Goal: Communication & Community: Answer question/provide support

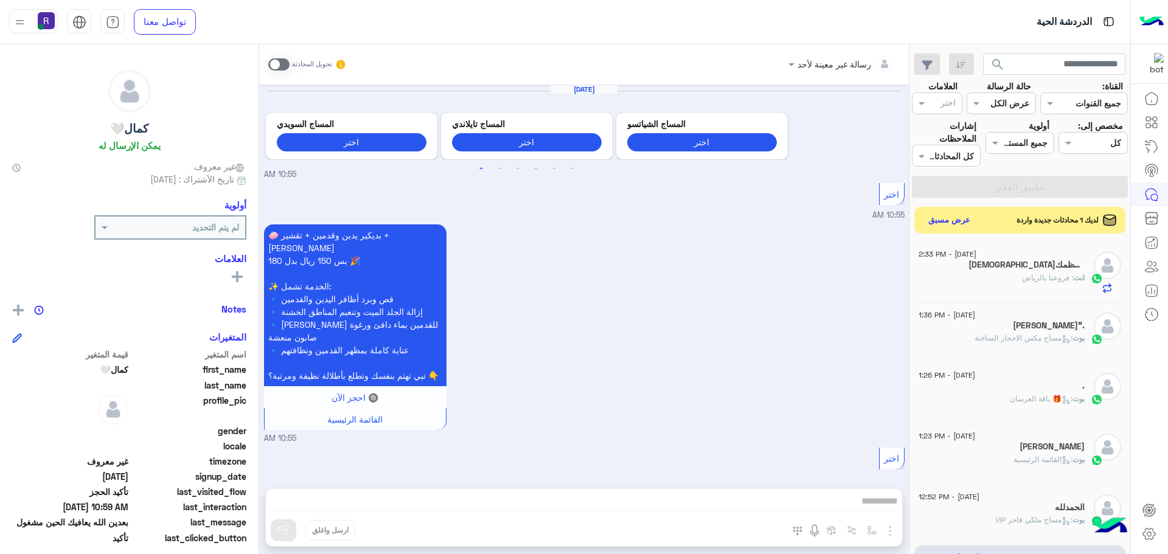
scroll to position [459, 0]
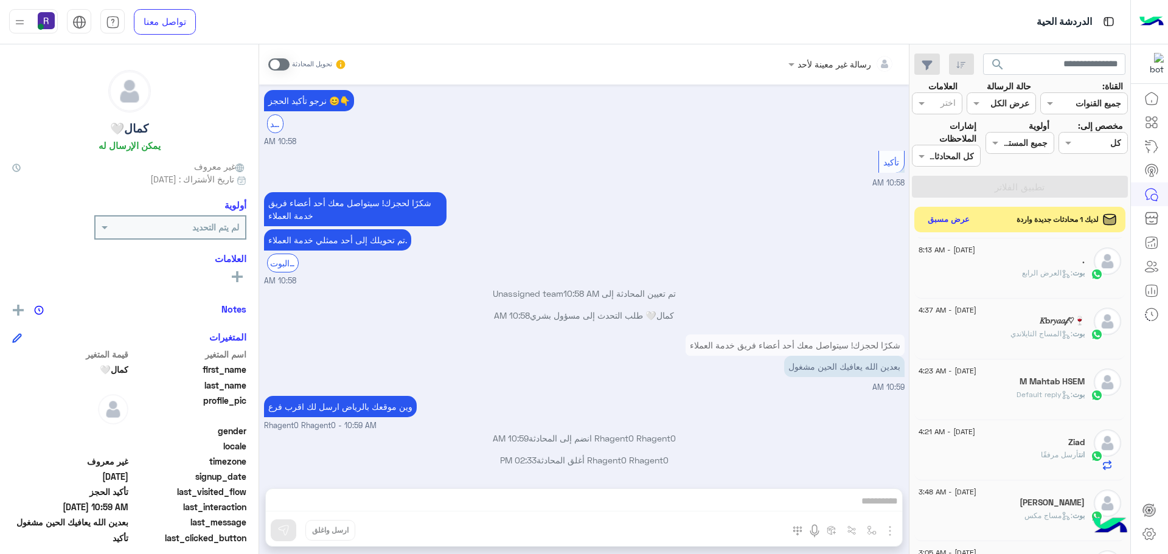
click at [949, 219] on button "عرض مسبق" at bounding box center [949, 220] width 51 height 16
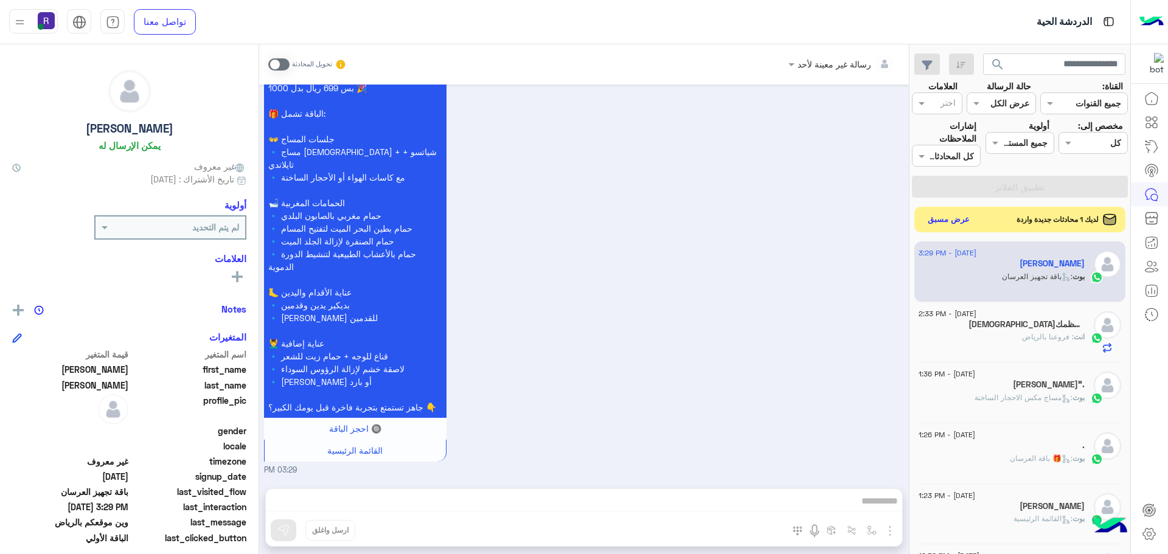
click at [940, 217] on button "عرض مسبق" at bounding box center [949, 220] width 51 height 16
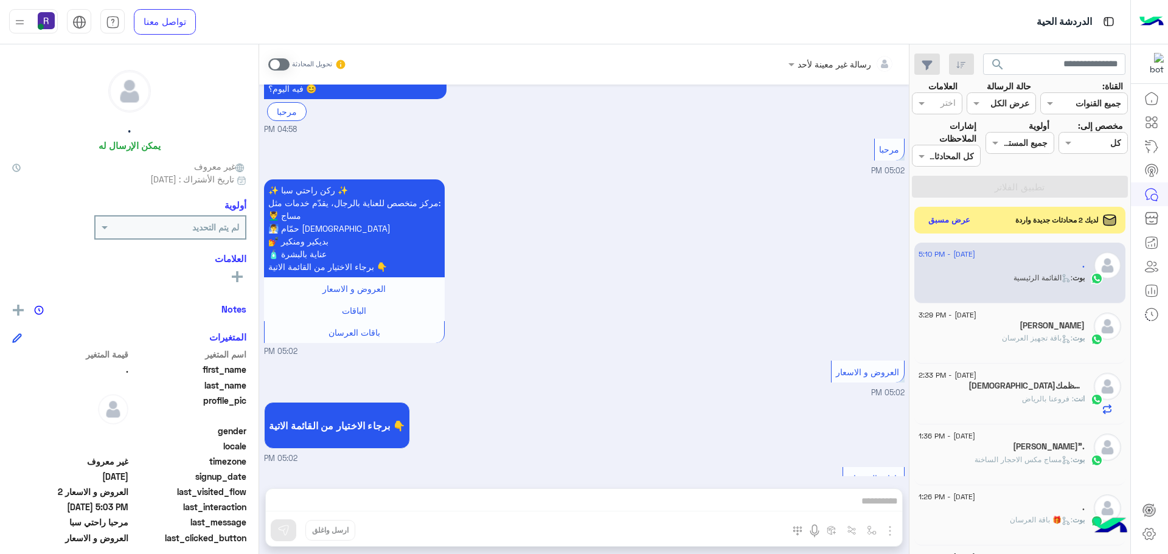
scroll to position [1459, 0]
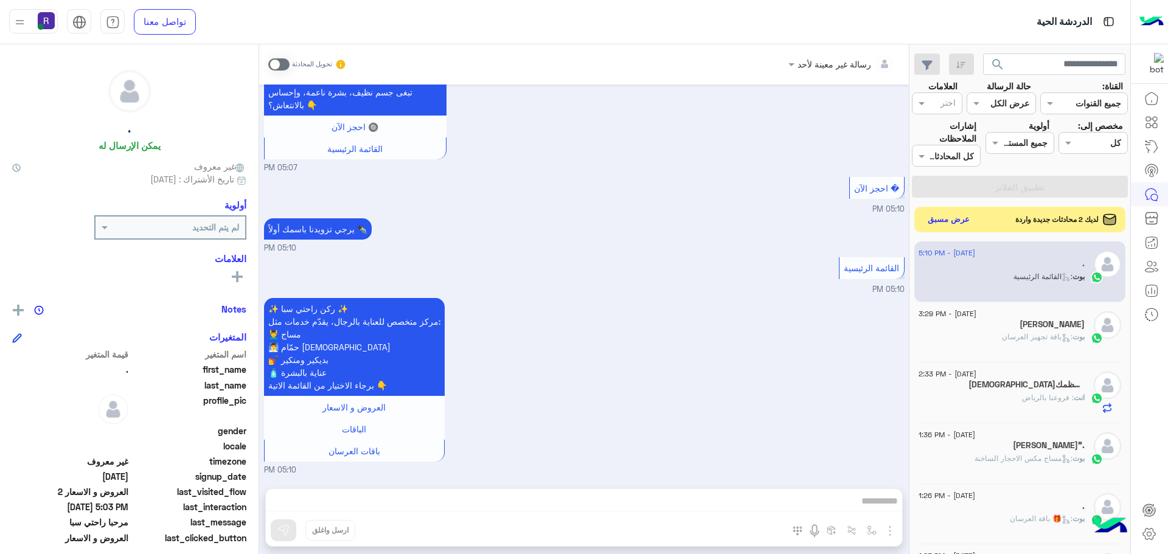
click at [941, 223] on button "عرض مسبق" at bounding box center [949, 220] width 51 height 16
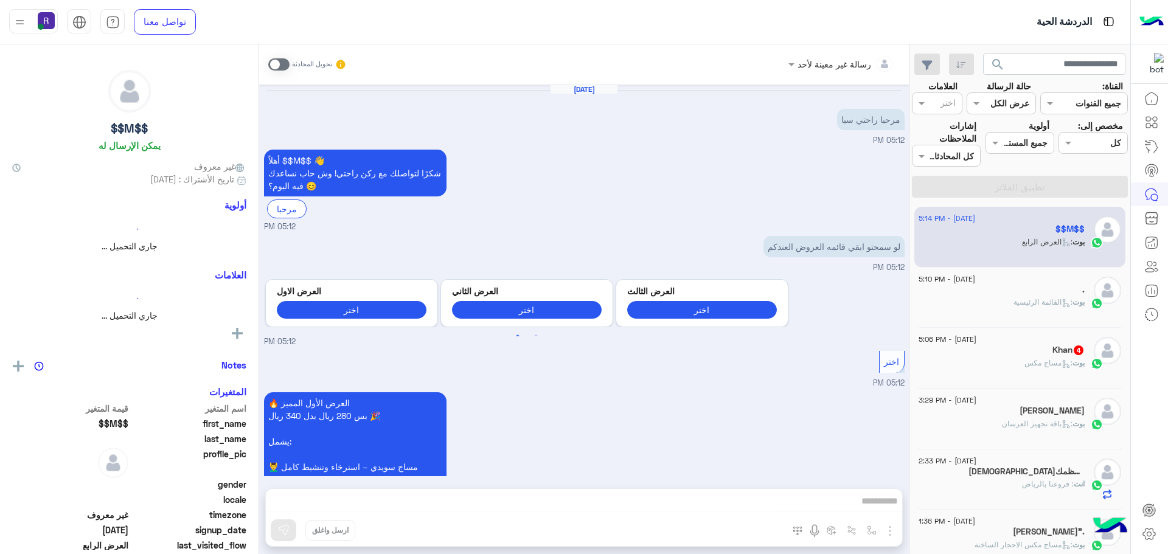
scroll to position [1407, 0]
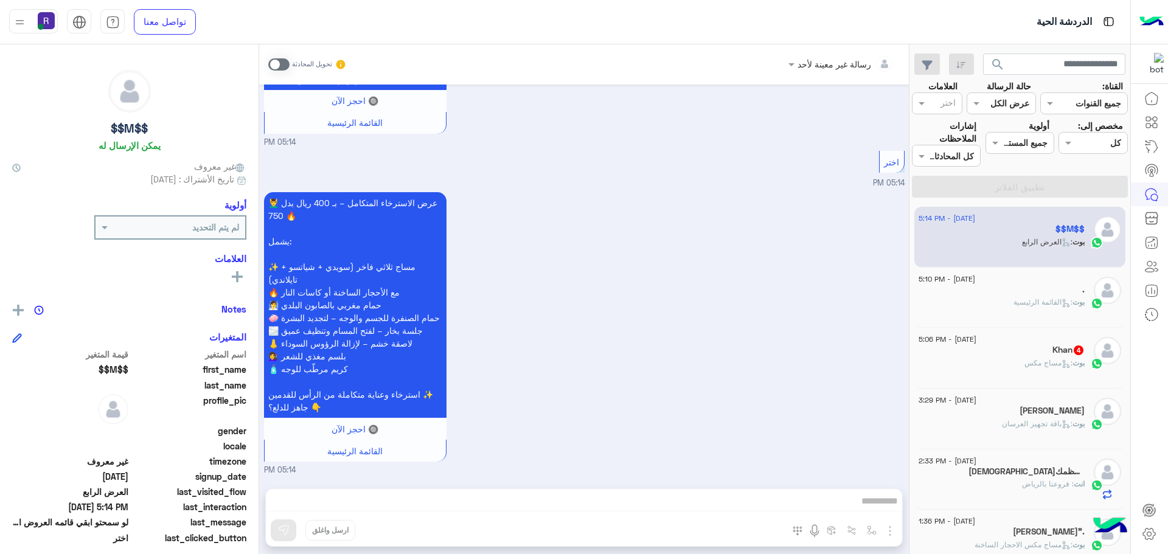
click at [1016, 357] on div "Khan 4" at bounding box center [1002, 351] width 166 height 13
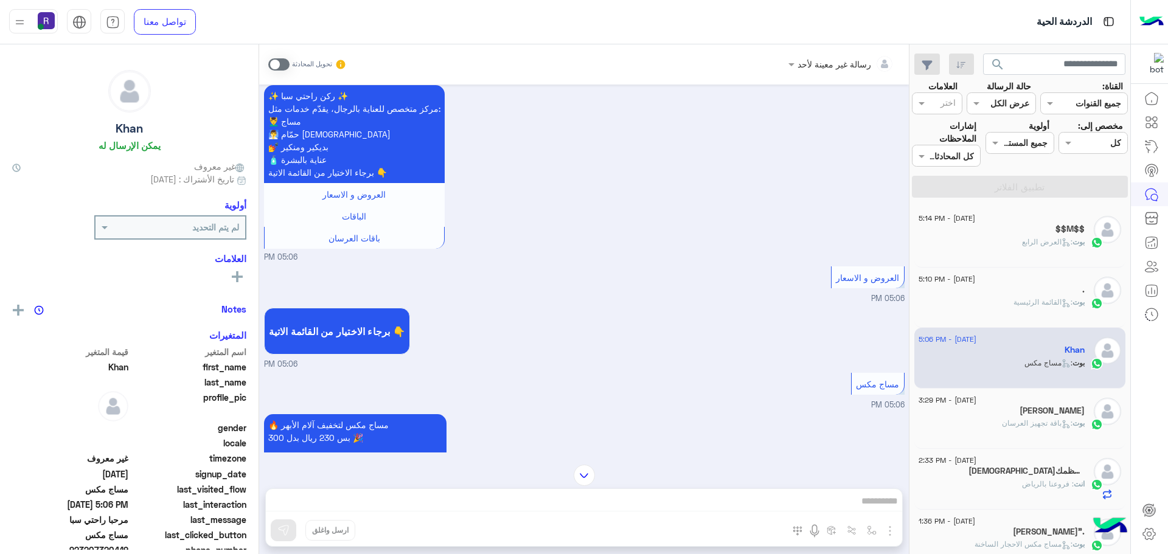
scroll to position [374, 0]
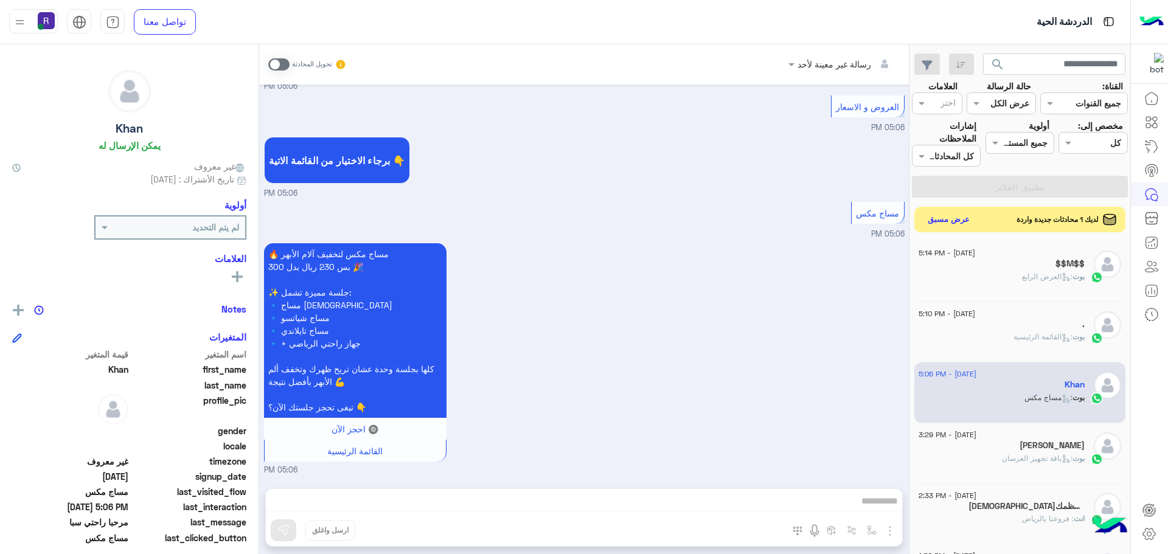
click at [950, 218] on button "عرض مسبق" at bounding box center [949, 220] width 51 height 16
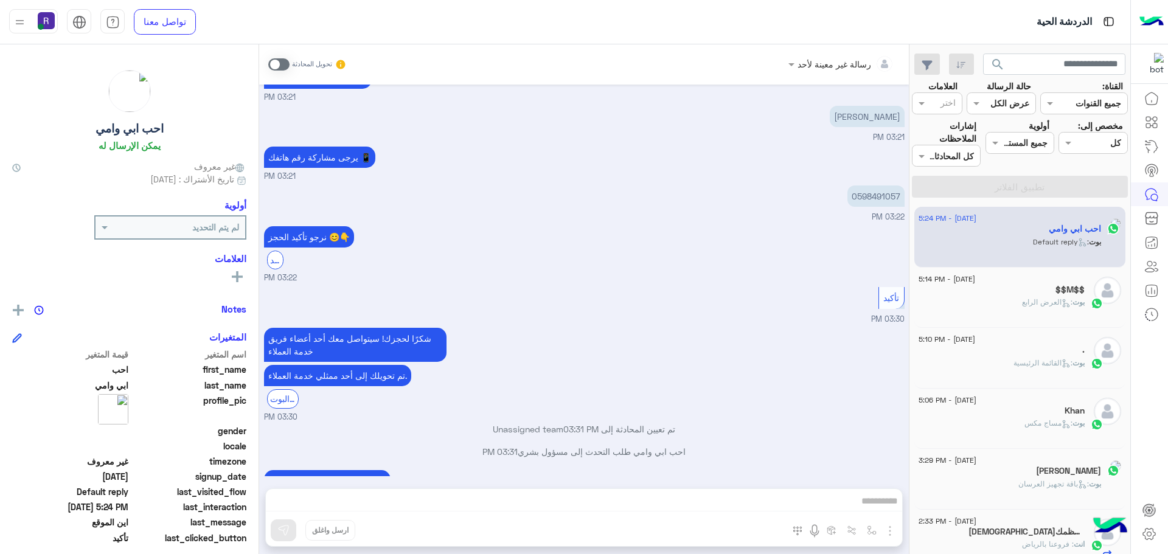
scroll to position [757, 0]
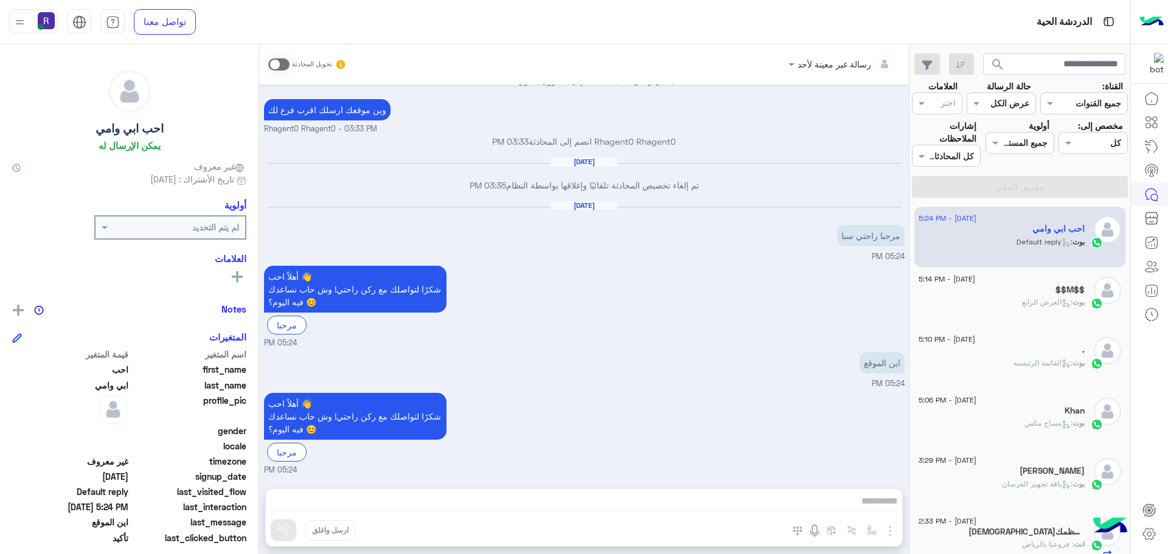
click at [284, 66] on span at bounding box center [278, 64] width 21 height 12
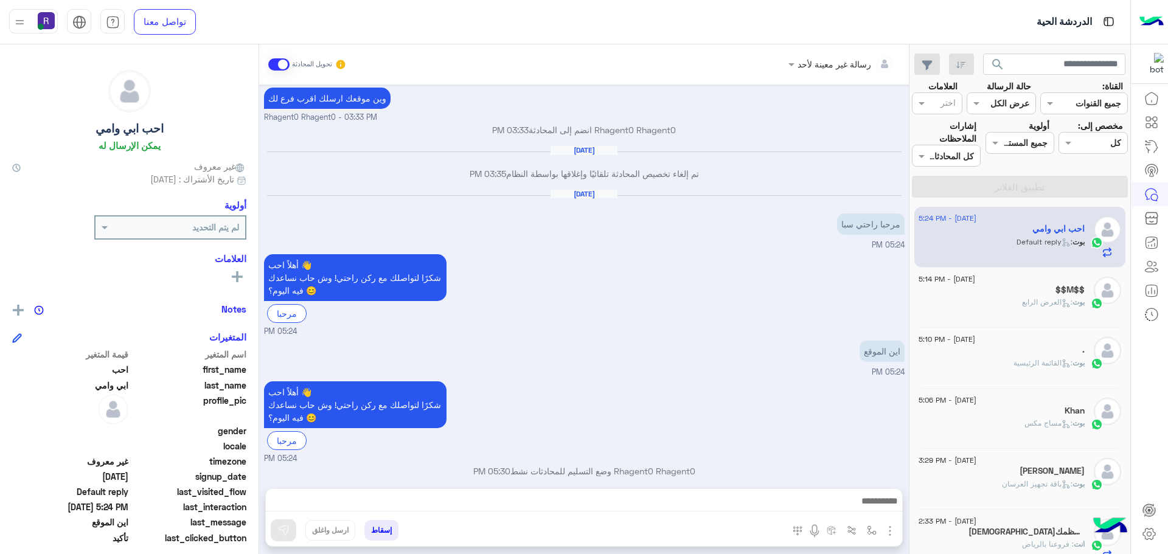
scroll to position [780, 0]
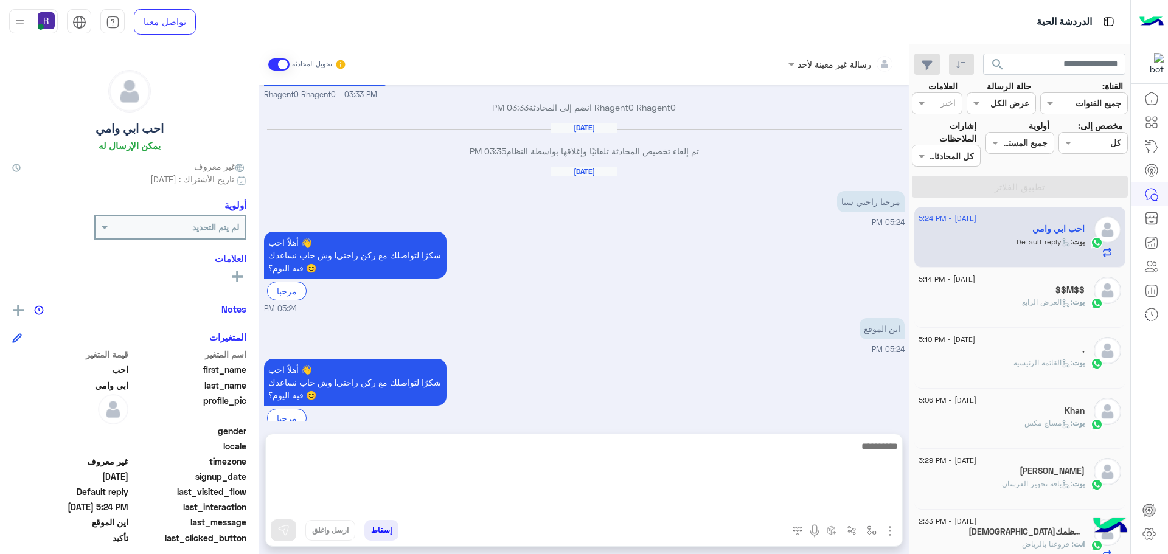
click at [745, 501] on textarea at bounding box center [584, 475] width 637 height 73
type textarea "**********"
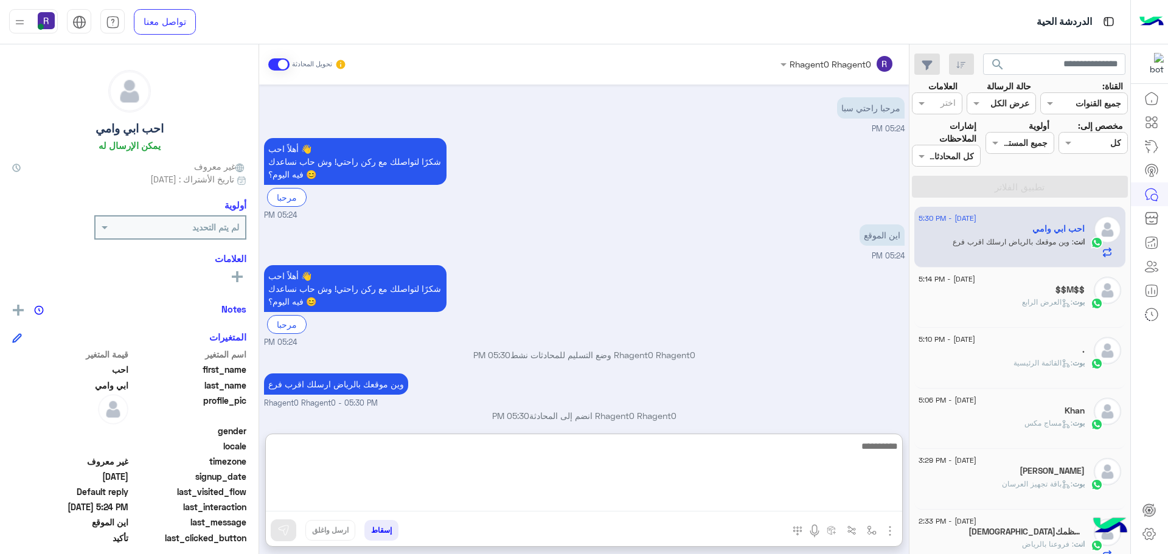
scroll to position [873, 0]
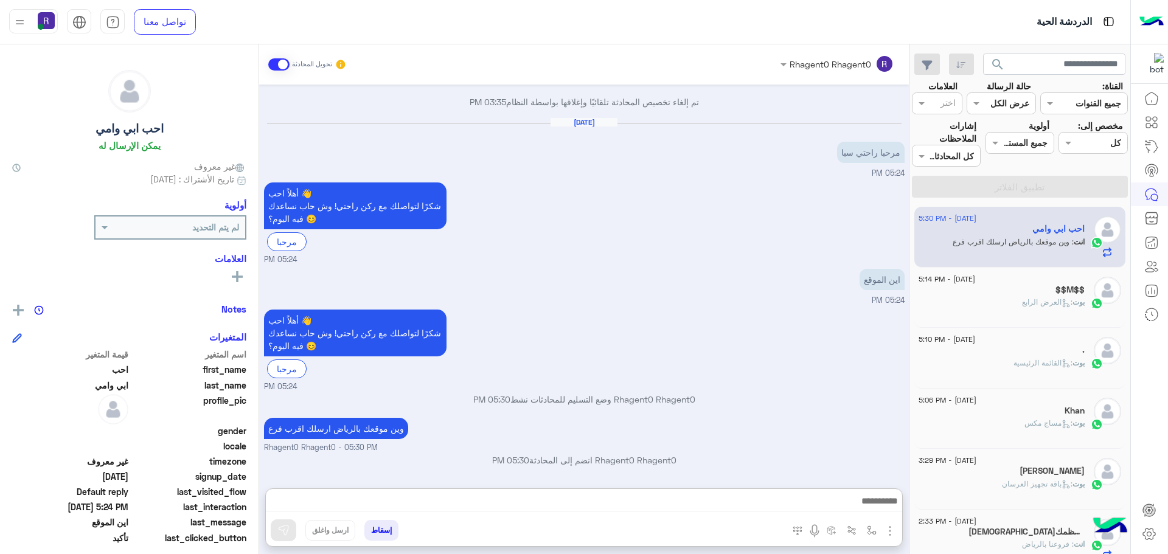
click at [1009, 337] on div "14 September - 5:10 PM . بوت : القائمة الرئيسية" at bounding box center [1021, 358] width 212 height 61
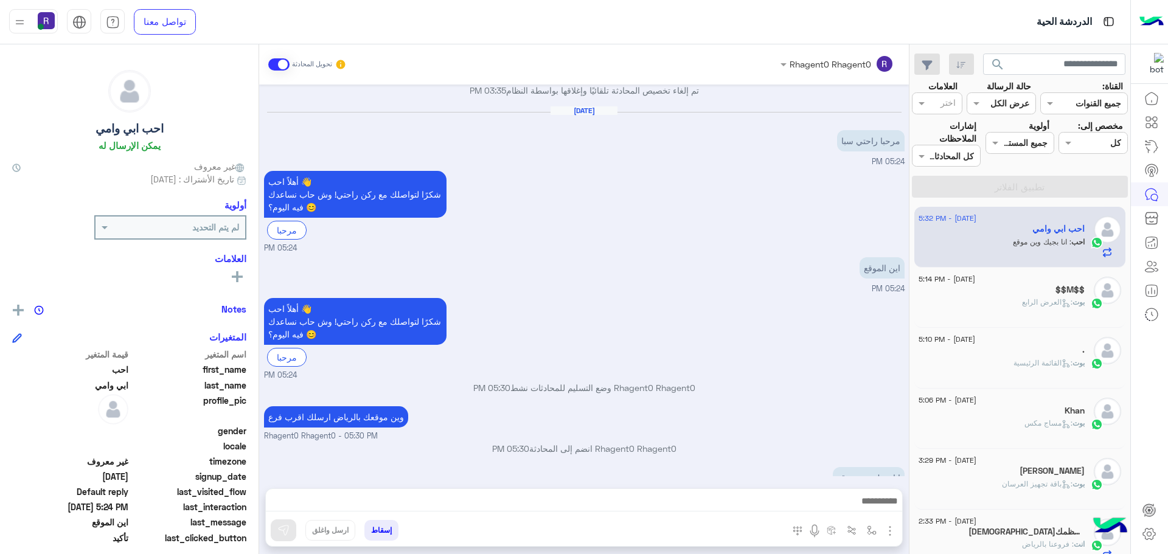
scroll to position [881, 0]
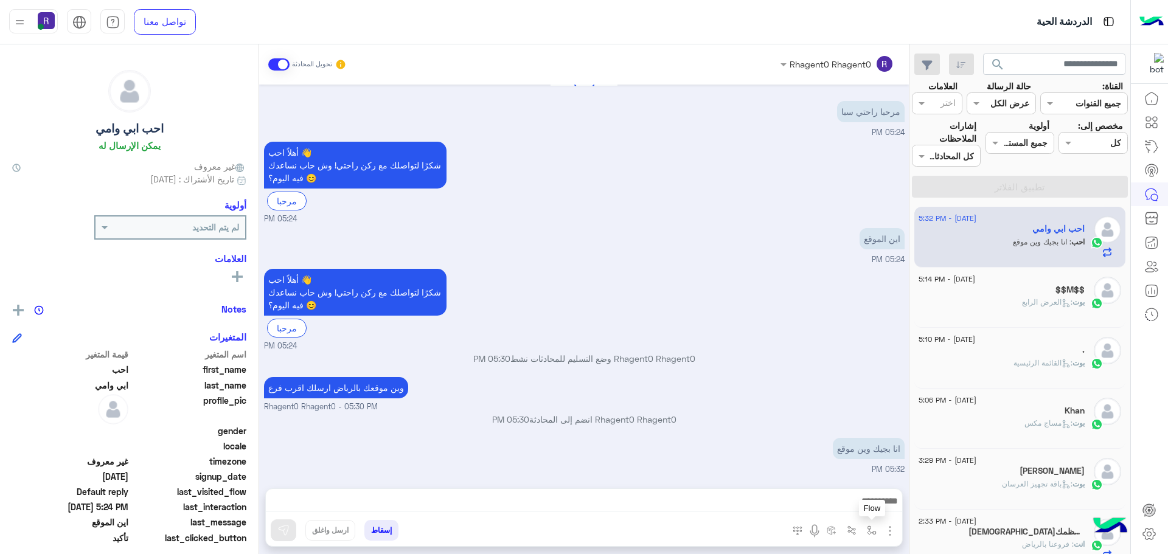
click at [868, 526] on img "button" at bounding box center [872, 531] width 10 height 10
click at [846, 490] on div "أدخل اسم مجموعة الرسائل" at bounding box center [817, 504] width 129 height 32
click at [849, 503] on input "text" at bounding box center [835, 504] width 82 height 14
type input "**"
click at [831, 476] on div "الجنادرية" at bounding box center [837, 482] width 90 height 24
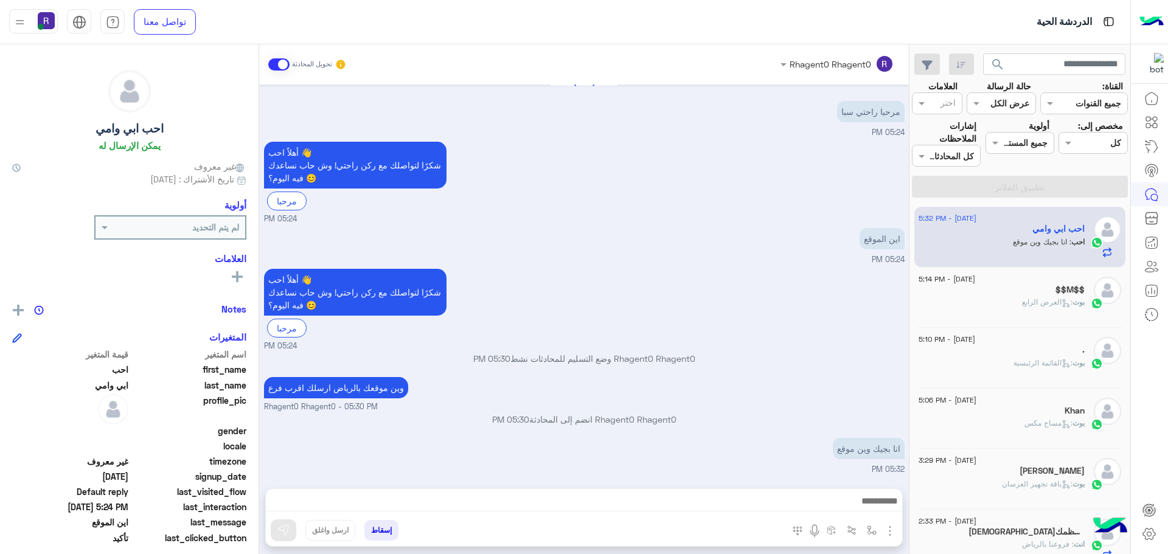
type textarea "*********"
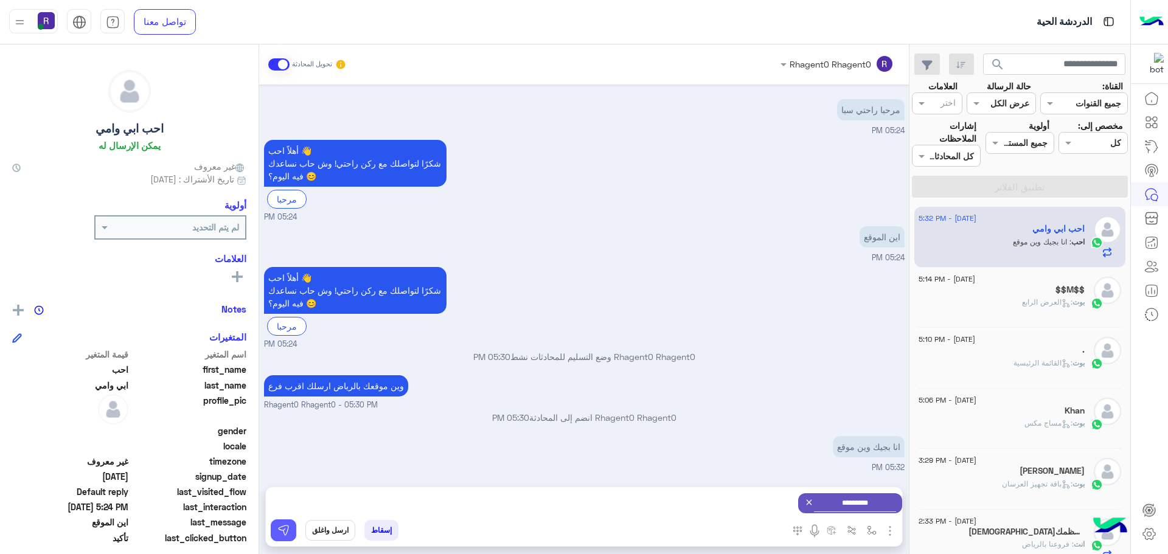
click at [282, 534] on img at bounding box center [284, 531] width 12 height 12
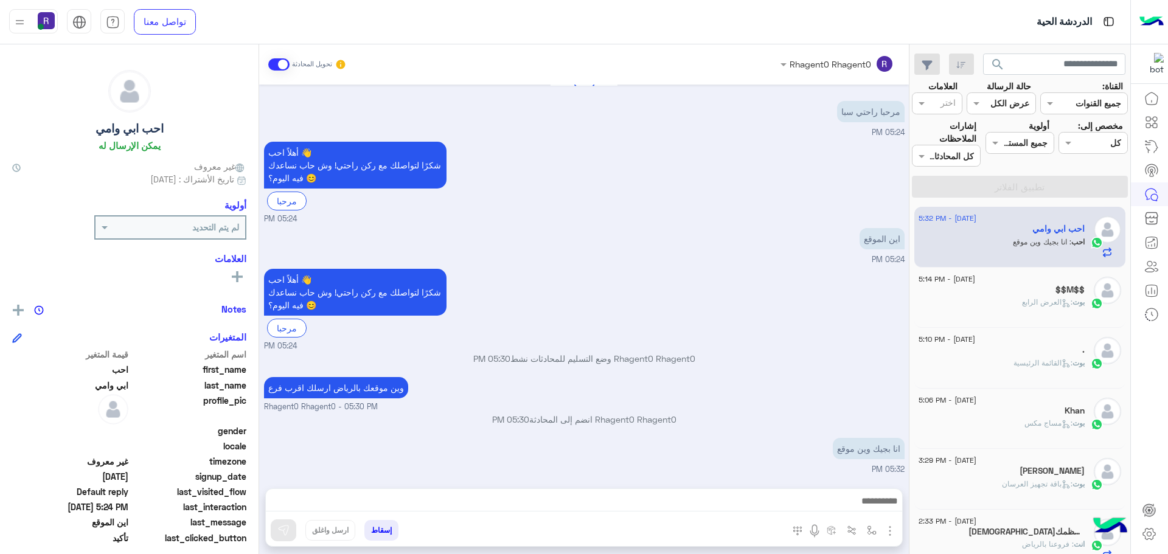
scroll to position [989, 0]
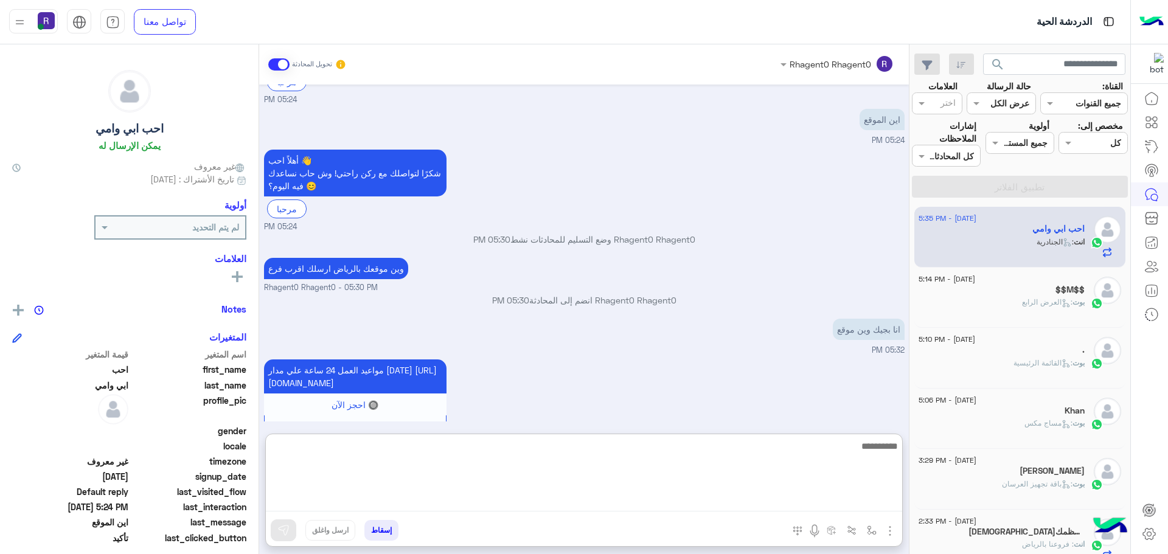
click at [584, 494] on textarea at bounding box center [584, 475] width 637 height 73
type textarea "**********"
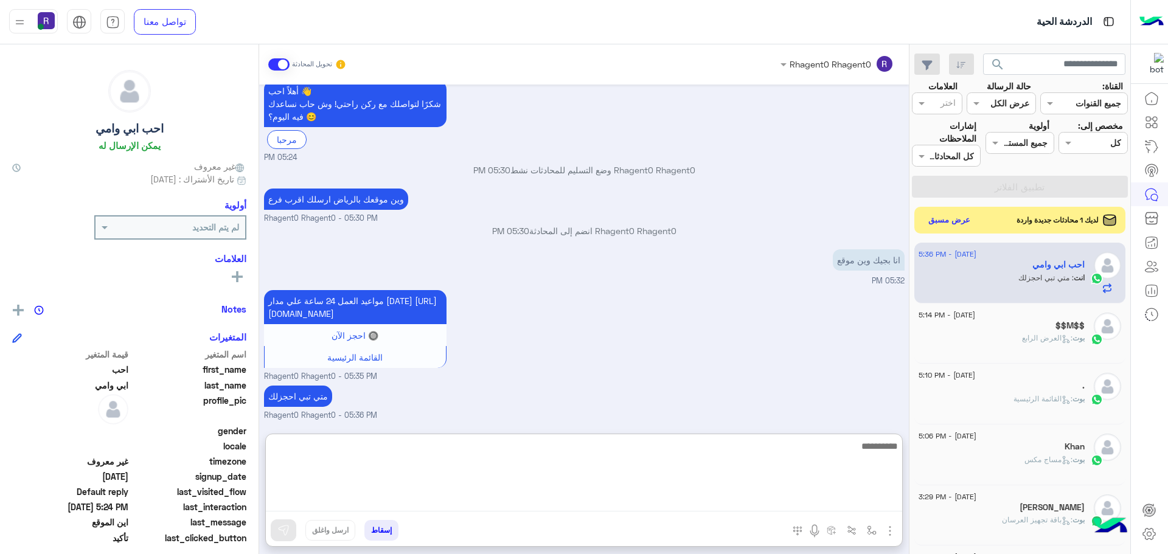
scroll to position [1083, 0]
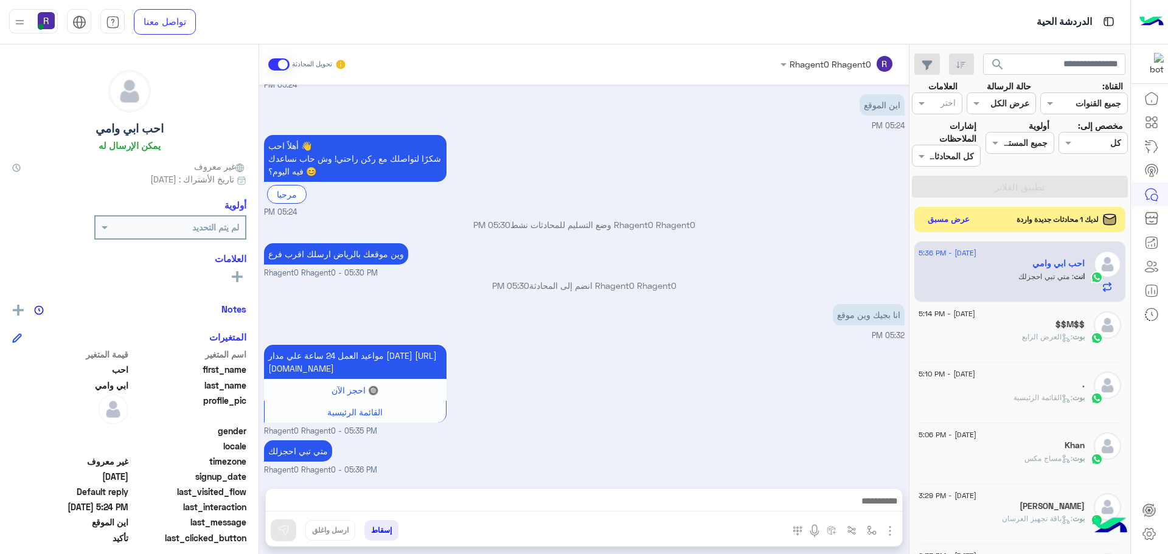
click at [955, 224] on button "عرض مسبق" at bounding box center [949, 220] width 51 height 16
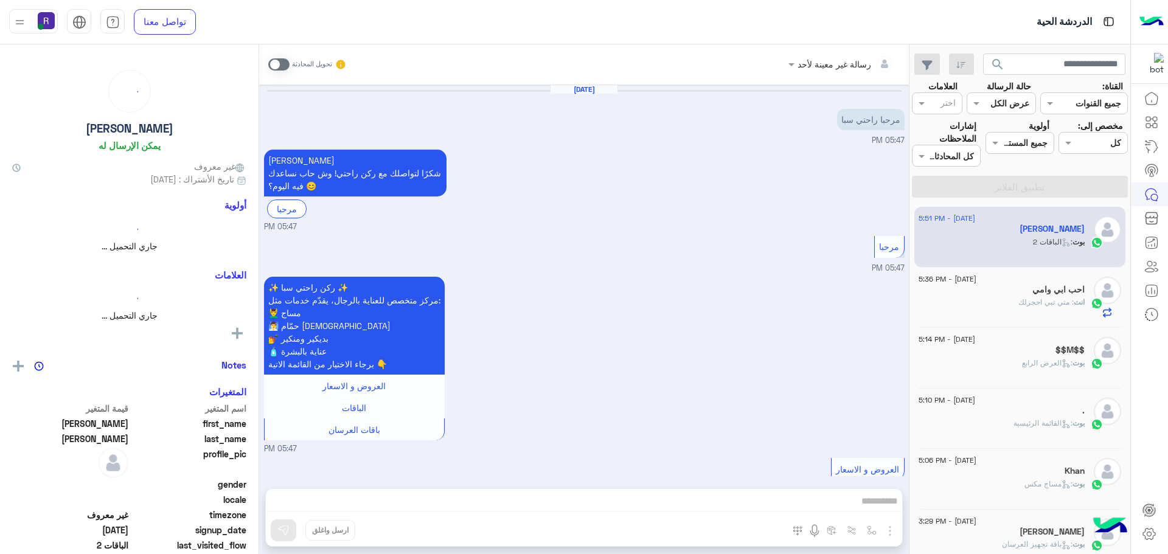
scroll to position [815, 0]
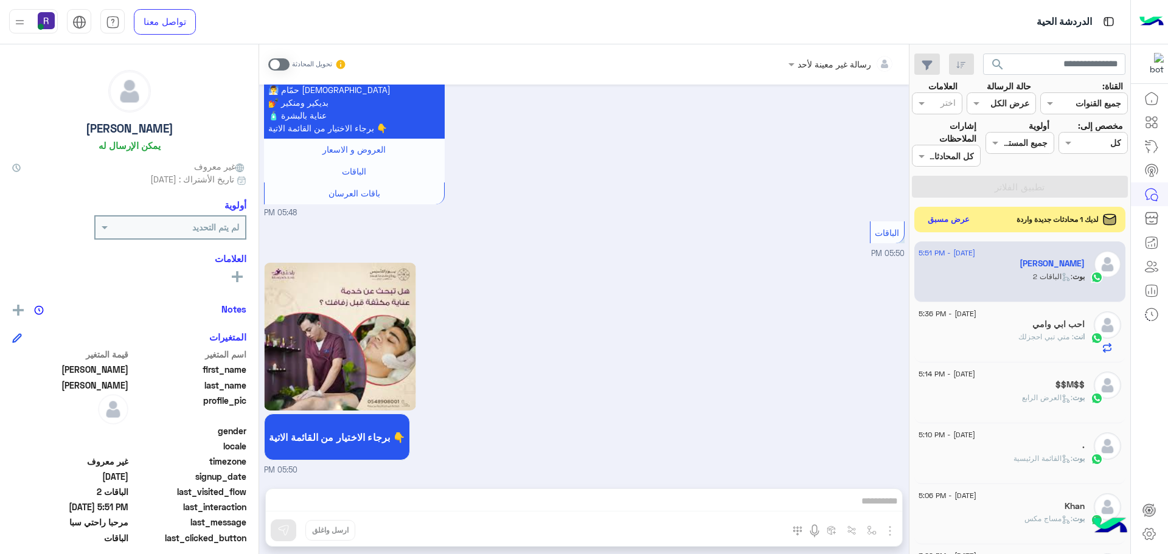
click at [938, 222] on button "عرض مسبق" at bounding box center [949, 220] width 51 height 16
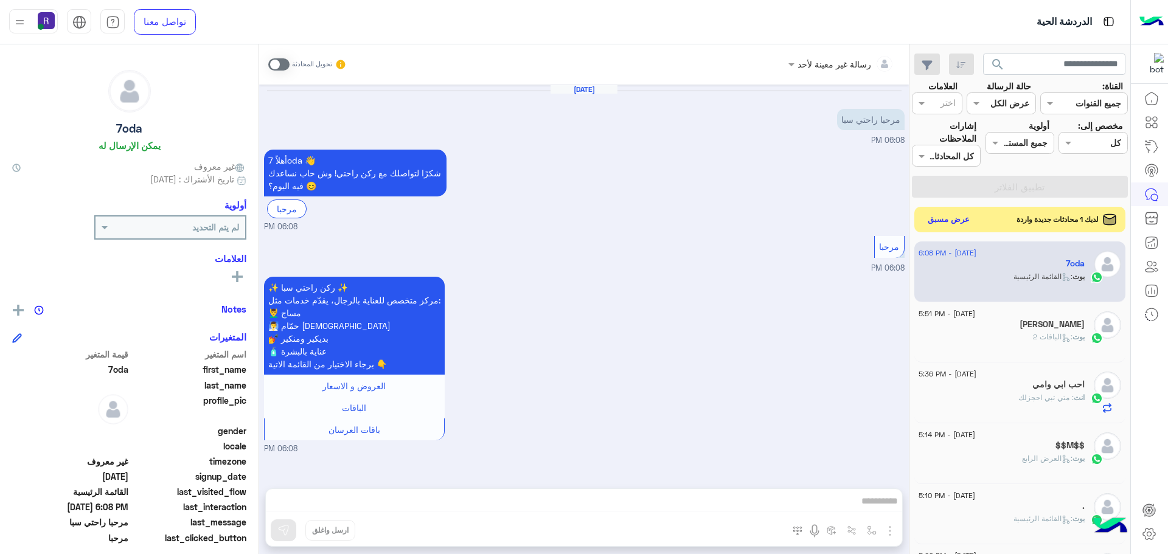
click at [932, 222] on button "عرض مسبق" at bounding box center [949, 220] width 51 height 16
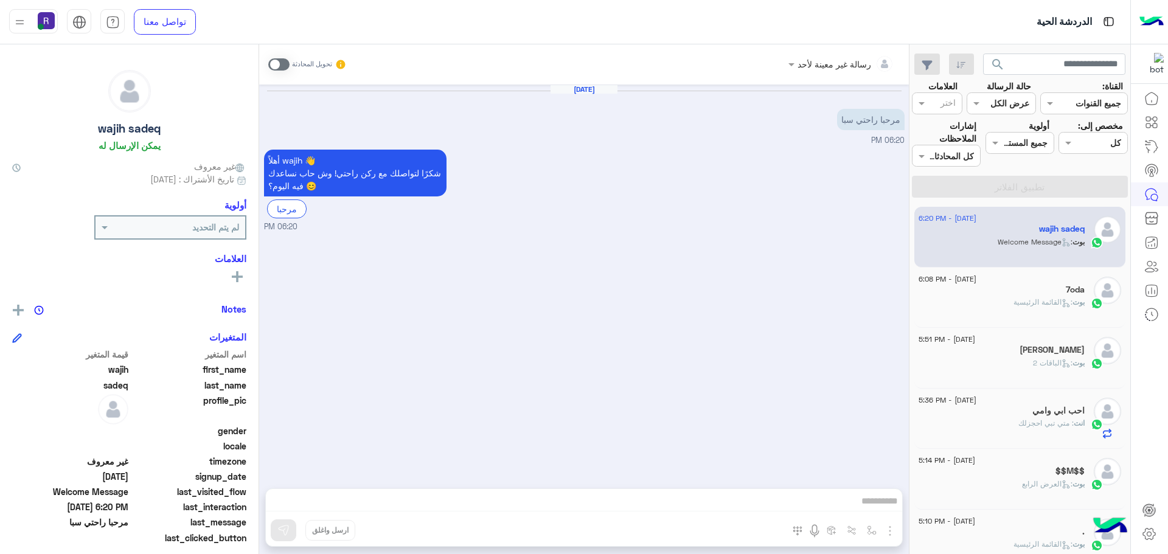
click at [285, 66] on span at bounding box center [278, 64] width 21 height 12
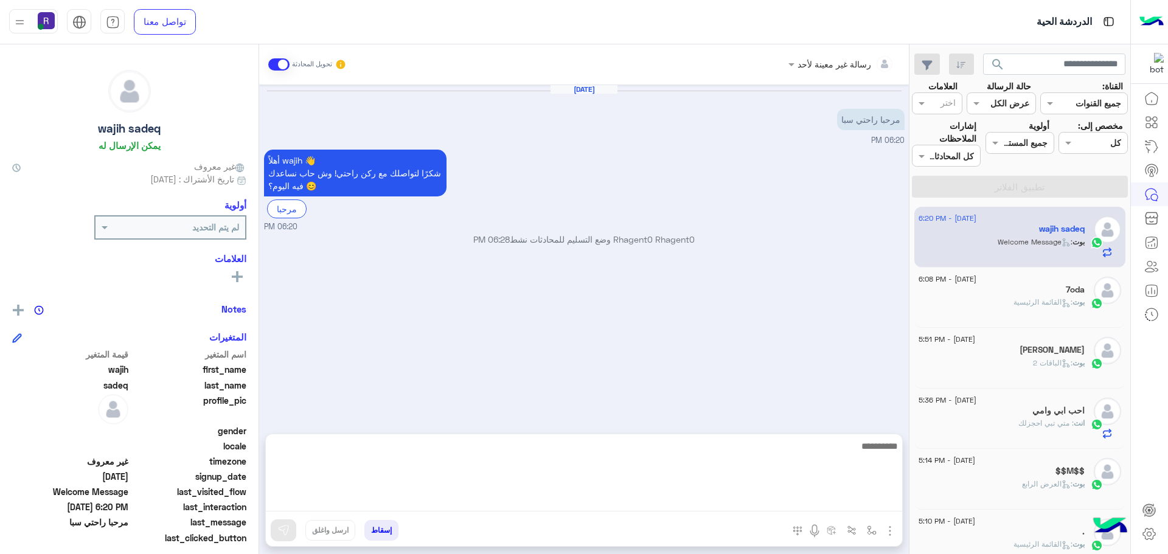
click at [876, 504] on textarea at bounding box center [584, 475] width 637 height 73
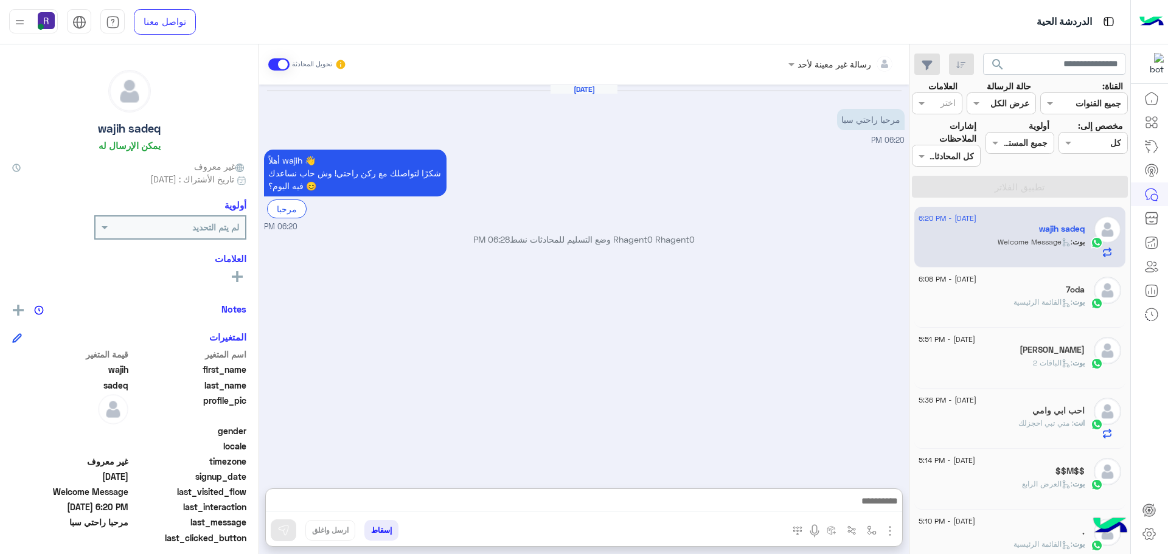
click at [889, 532] on img "button" at bounding box center [890, 531] width 15 height 15
click at [878, 504] on span "الصور" at bounding box center [867, 505] width 23 height 14
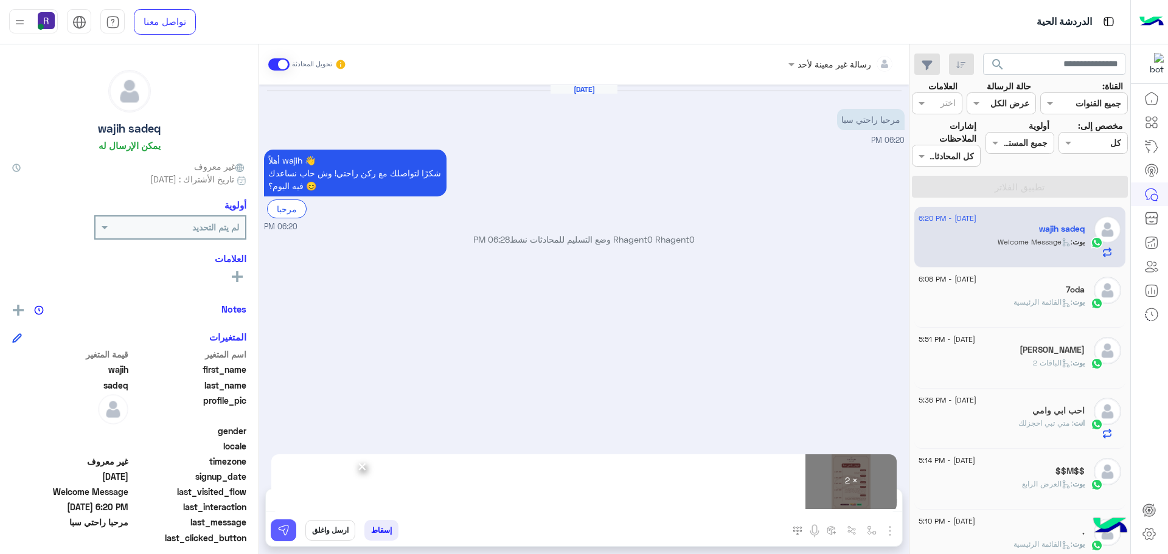
click at [290, 534] on button at bounding box center [284, 531] width 26 height 22
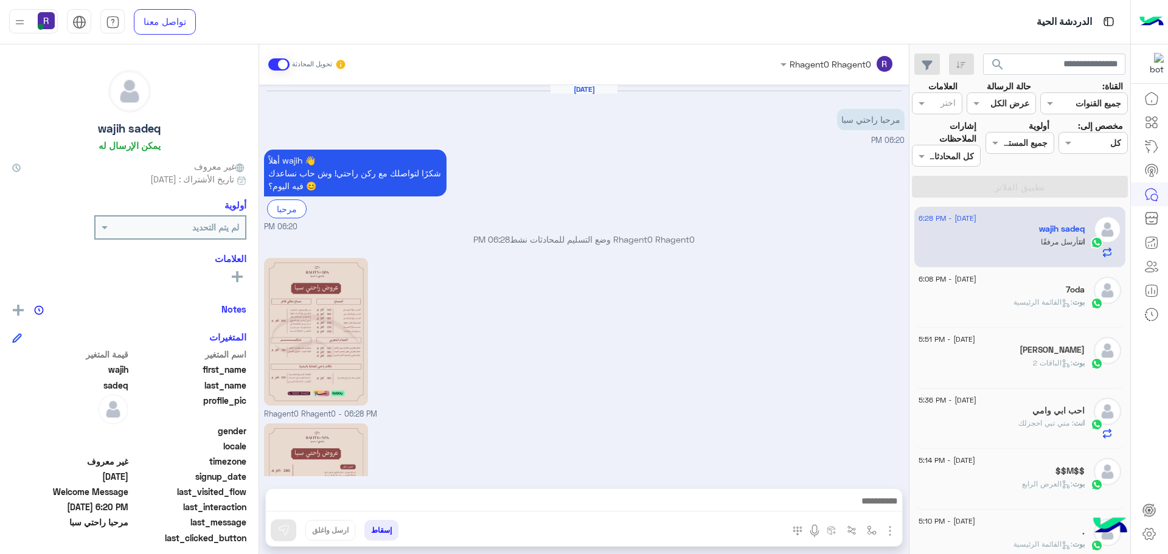
scroll to position [131, 0]
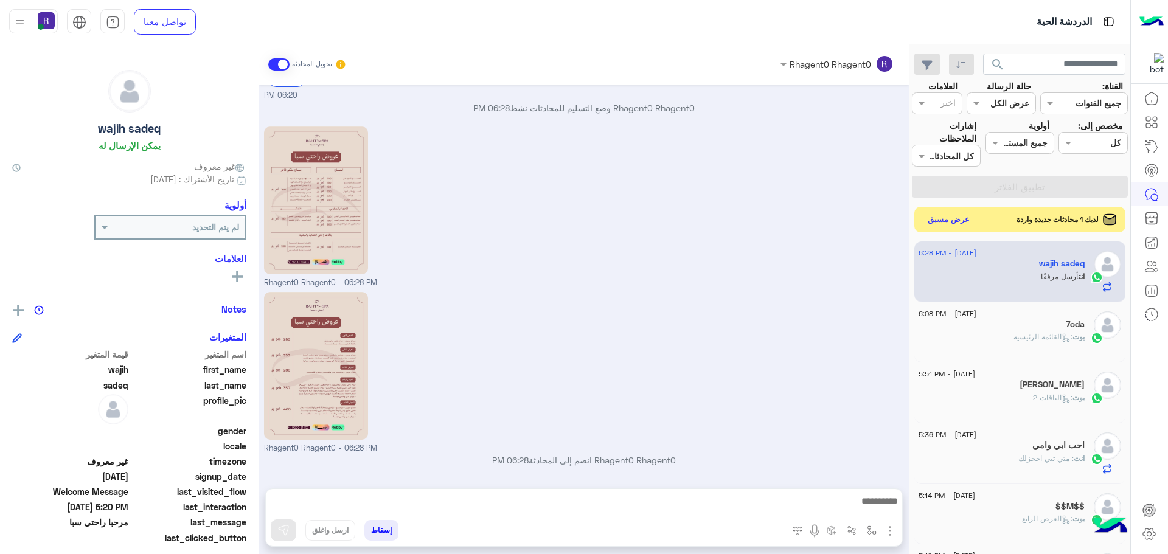
click at [951, 215] on button "عرض مسبق" at bounding box center [949, 220] width 51 height 16
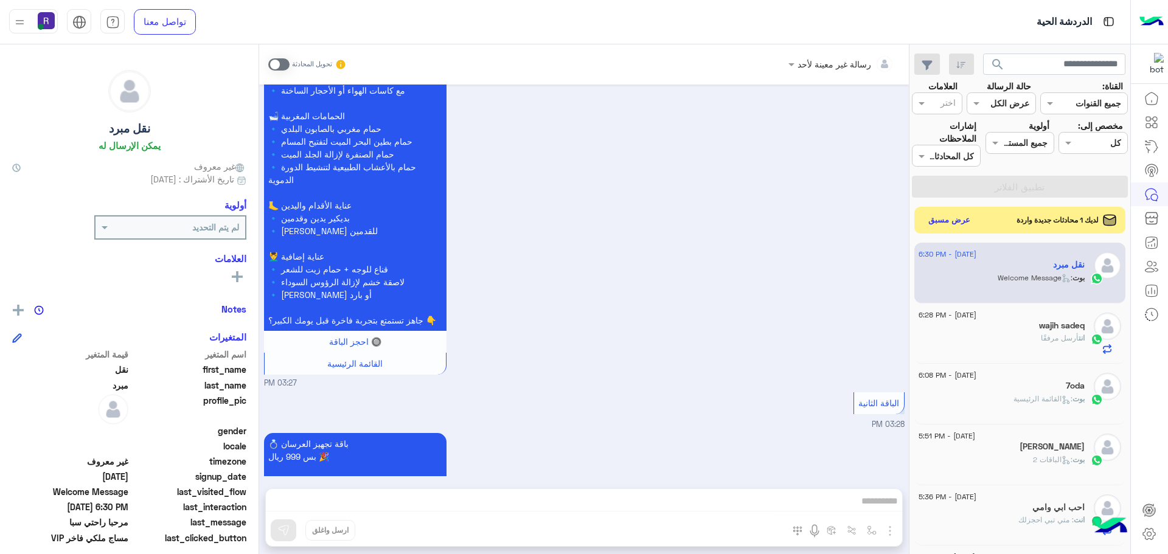
scroll to position [1422, 0]
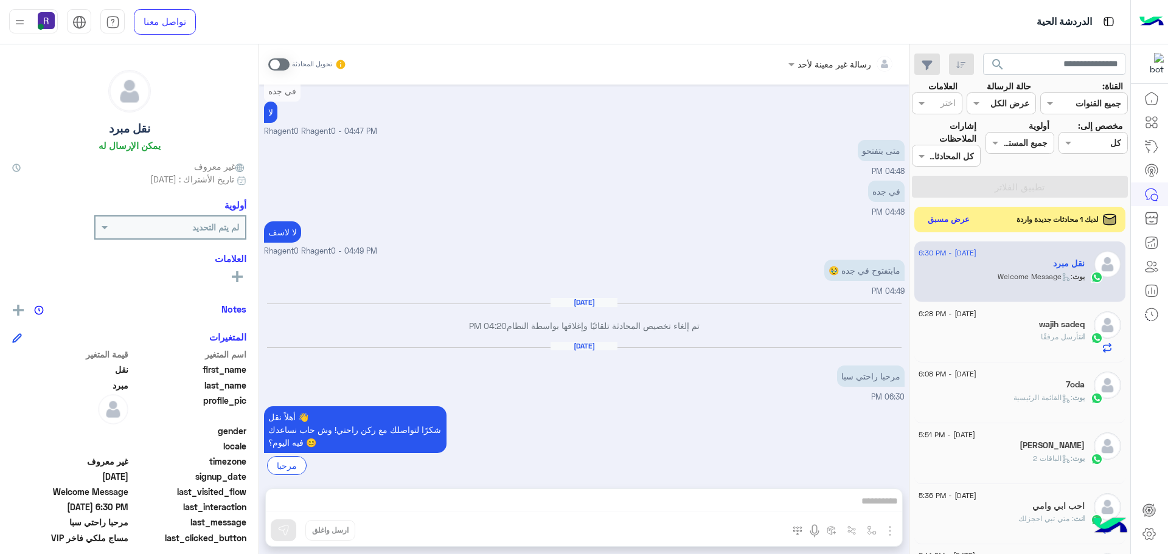
click at [963, 220] on button "عرض مسبق" at bounding box center [949, 220] width 51 height 16
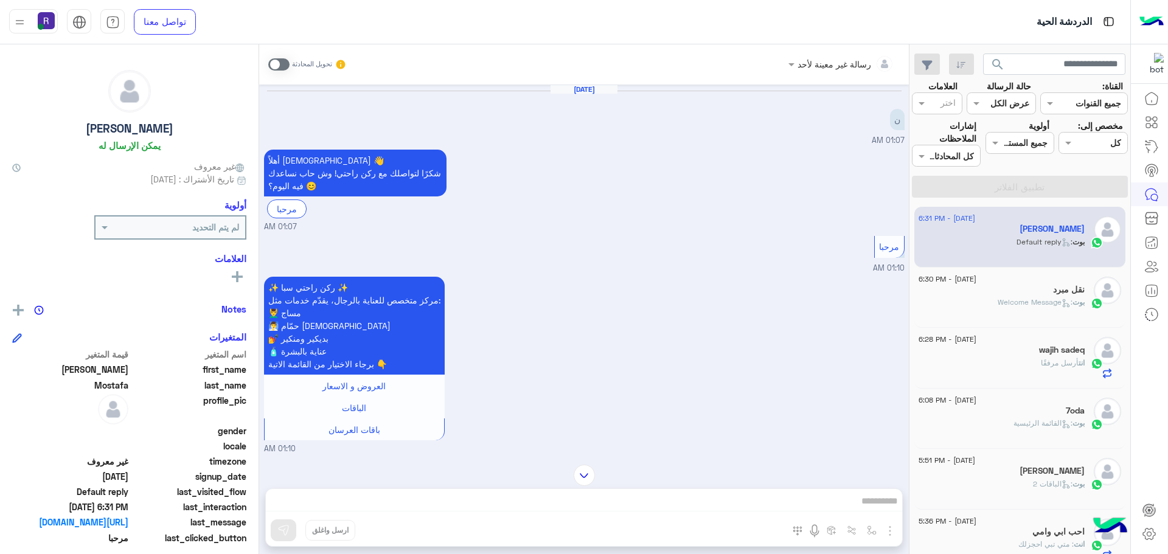
scroll to position [1761, 0]
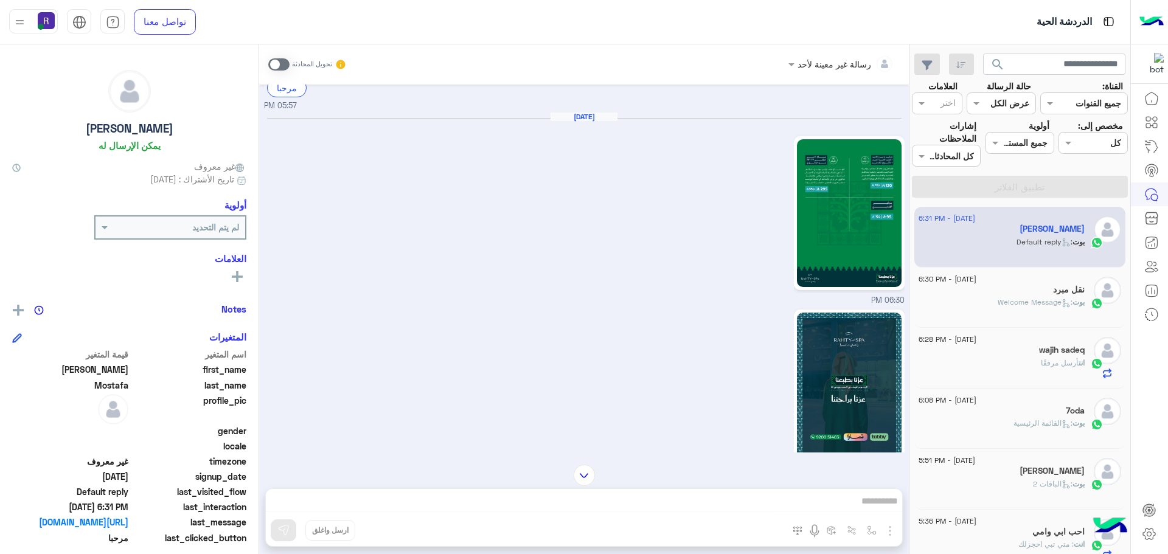
click at [887, 527] on div "رسالة غير معينة لأحد تحويل المحادثة Jun 17, 2025 ن 01:07 AM أهلاً Mohamed 👋 شكر…" at bounding box center [584, 301] width 650 height 515
click at [892, 529] on div "رسالة غير معينة لأحد تحويل المحادثة Jun 17, 2025 ن 01:07 AM أهلاً Mohamed 👋 شكر…" at bounding box center [584, 301] width 650 height 515
click at [274, 61] on span at bounding box center [278, 64] width 21 height 12
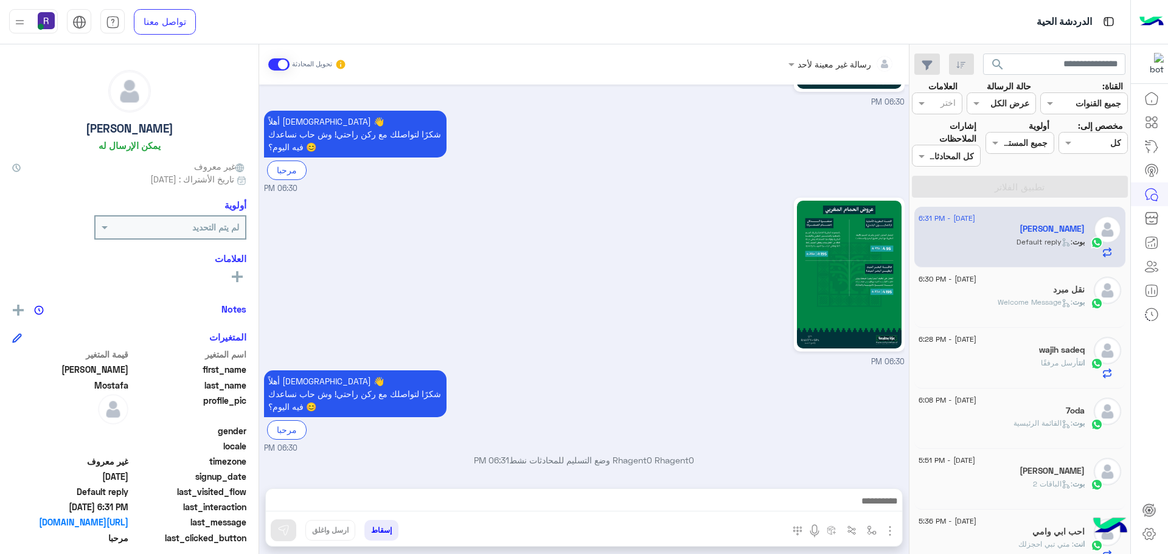
click at [890, 531] on img "button" at bounding box center [890, 531] width 15 height 15
click at [870, 501] on span "الصور" at bounding box center [867, 505] width 23 height 14
click at [895, 530] on img "button" at bounding box center [890, 531] width 15 height 15
click at [863, 507] on span "الصور" at bounding box center [867, 505] width 23 height 14
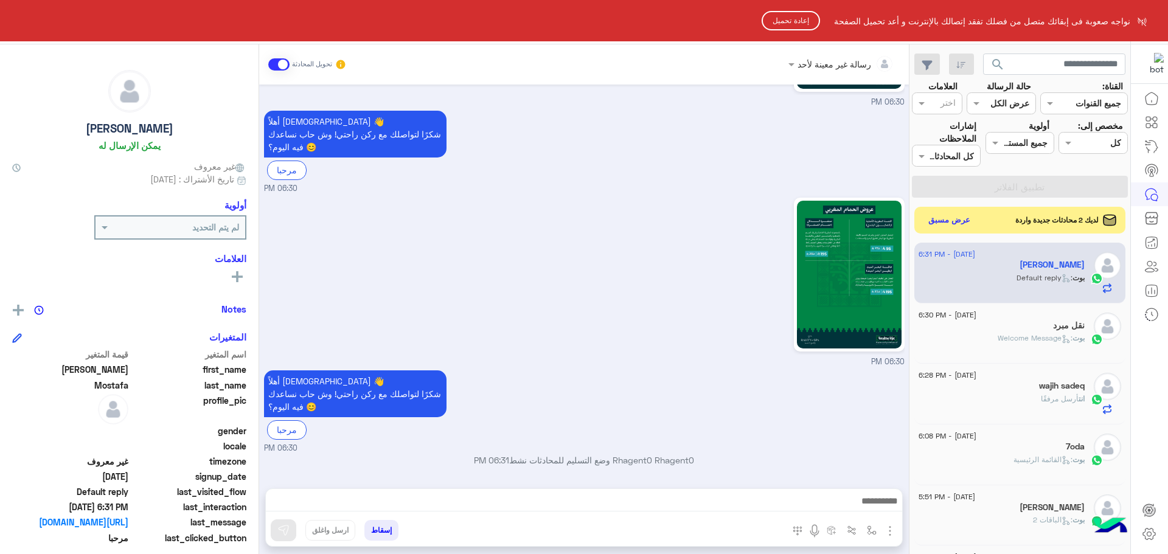
click at [796, 12] on button "إعادة تحميل" at bounding box center [791, 20] width 58 height 19
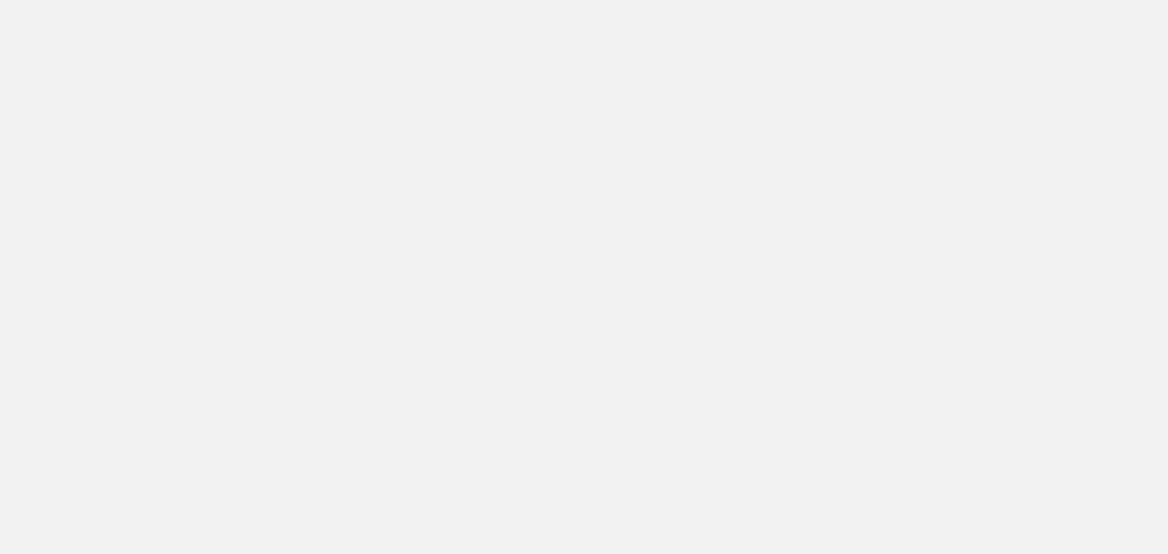
scroll to position [459, 0]
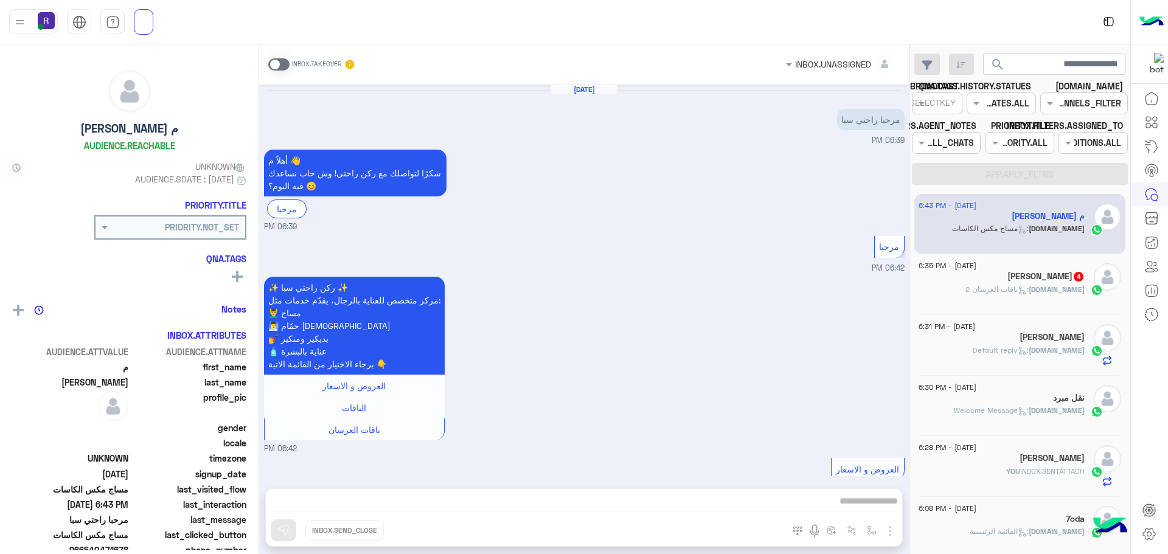
scroll to position [400, 0]
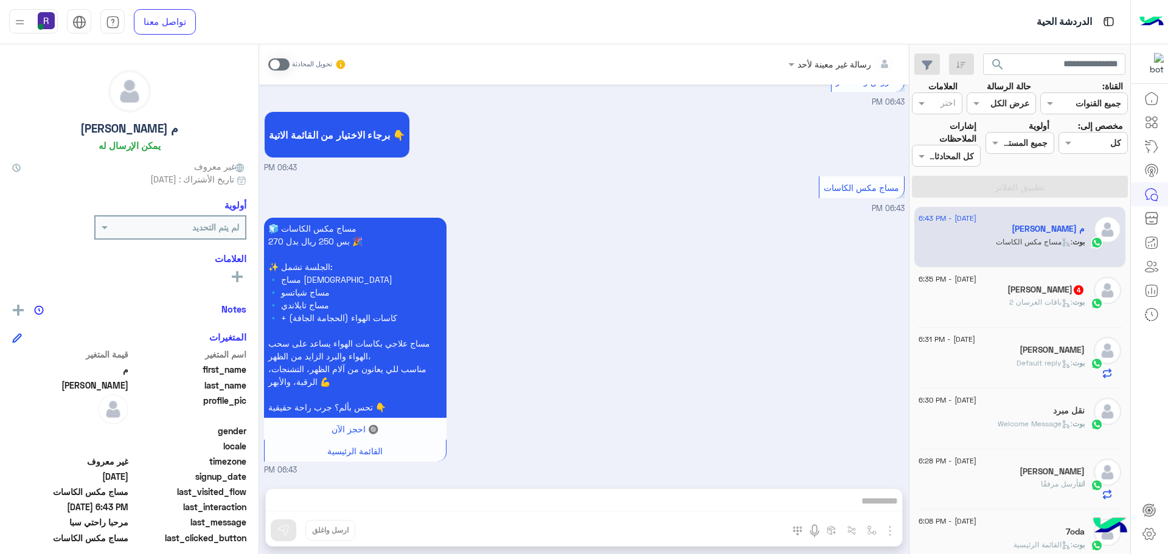
click at [999, 318] on div "بوت : باقات العرسان 2" at bounding box center [1002, 307] width 166 height 21
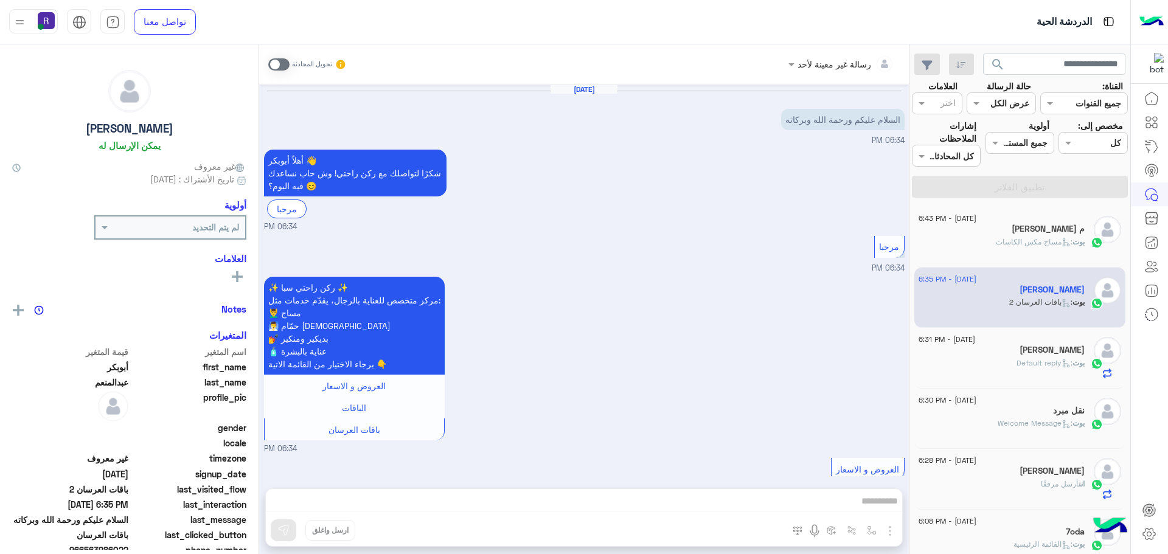
scroll to position [366, 0]
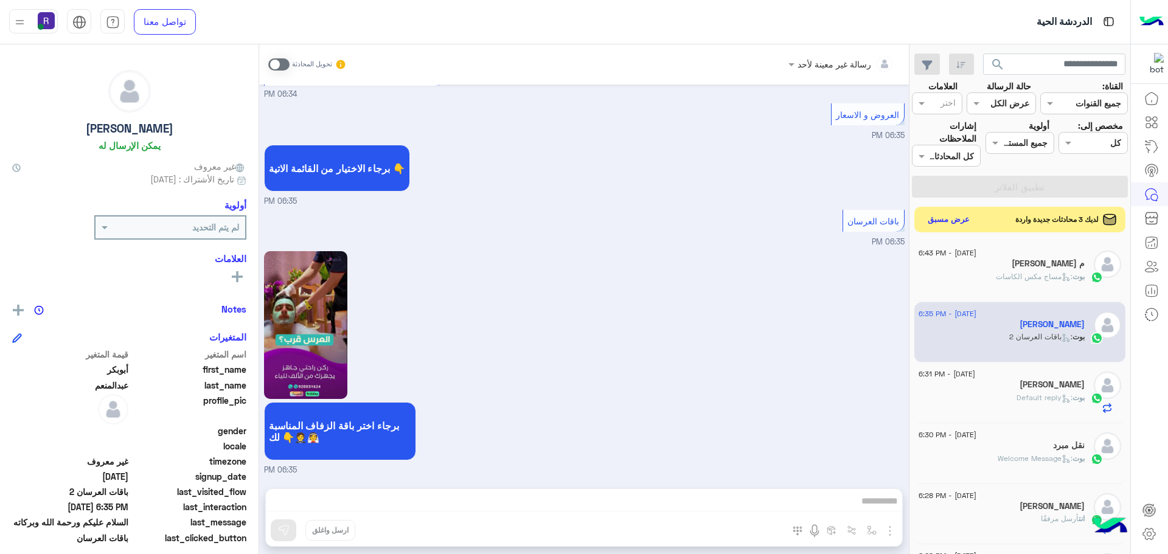
click at [954, 220] on button "عرض مسبق" at bounding box center [949, 220] width 51 height 16
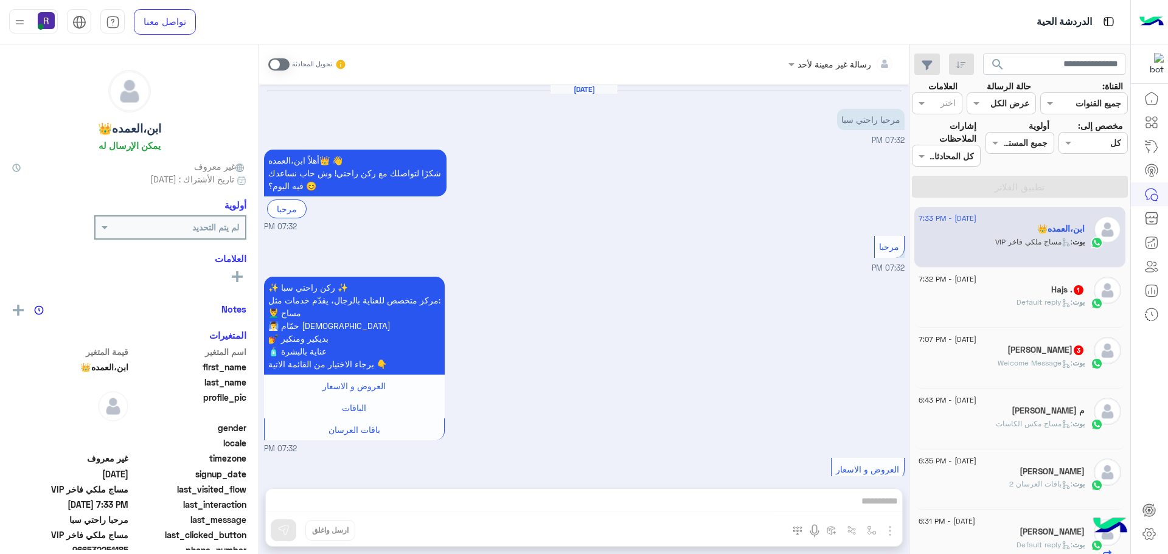
scroll to position [400, 0]
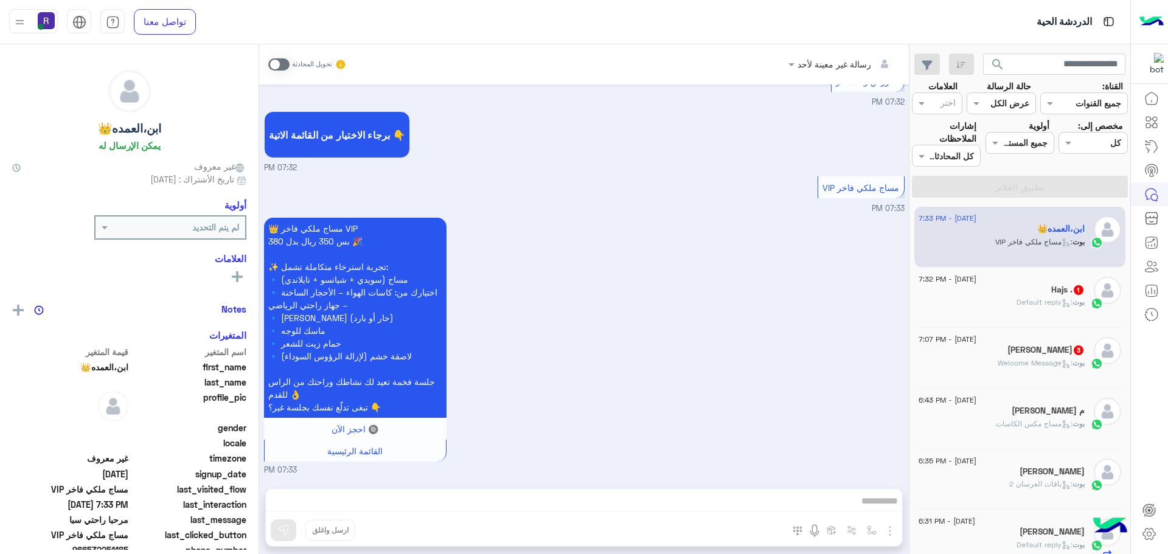
click at [1068, 278] on div "[DATE] - 7:32 PM" at bounding box center [1002, 281] width 166 height 8
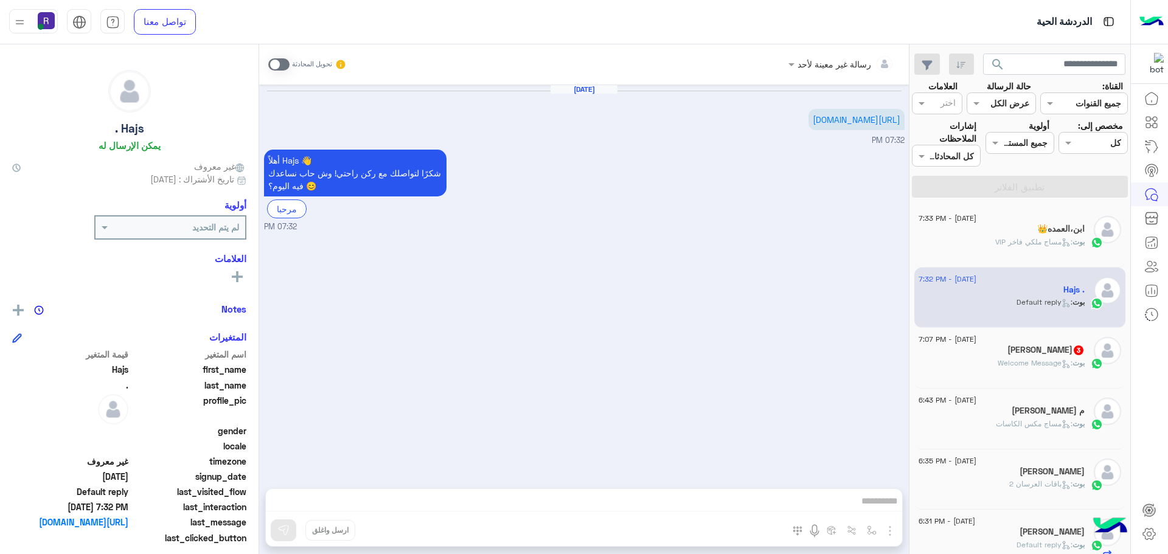
click at [1064, 372] on div "بوت : Welcome Message" at bounding box center [1002, 368] width 166 height 21
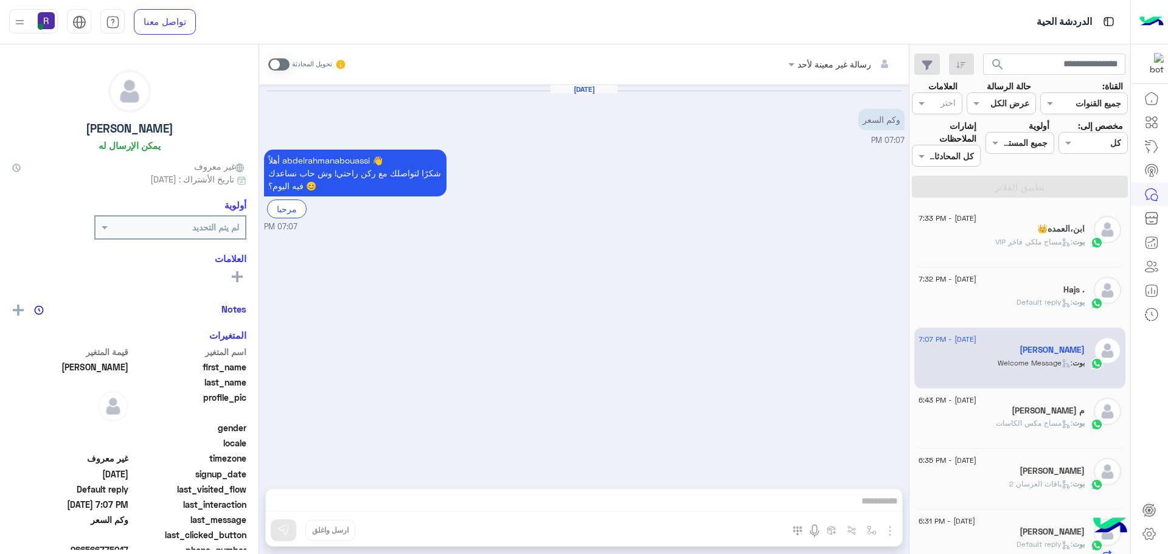
click at [284, 66] on span at bounding box center [278, 64] width 21 height 12
click at [890, 539] on button "button" at bounding box center [890, 530] width 16 height 16
click at [867, 504] on span "الصور" at bounding box center [867, 505] width 23 height 14
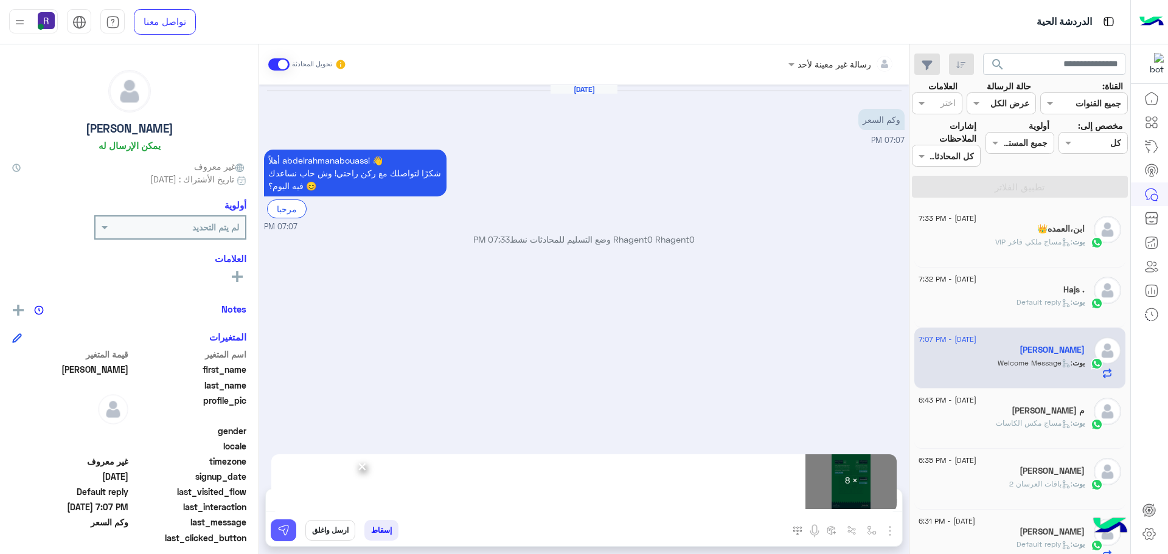
click at [276, 532] on button at bounding box center [284, 531] width 26 height 22
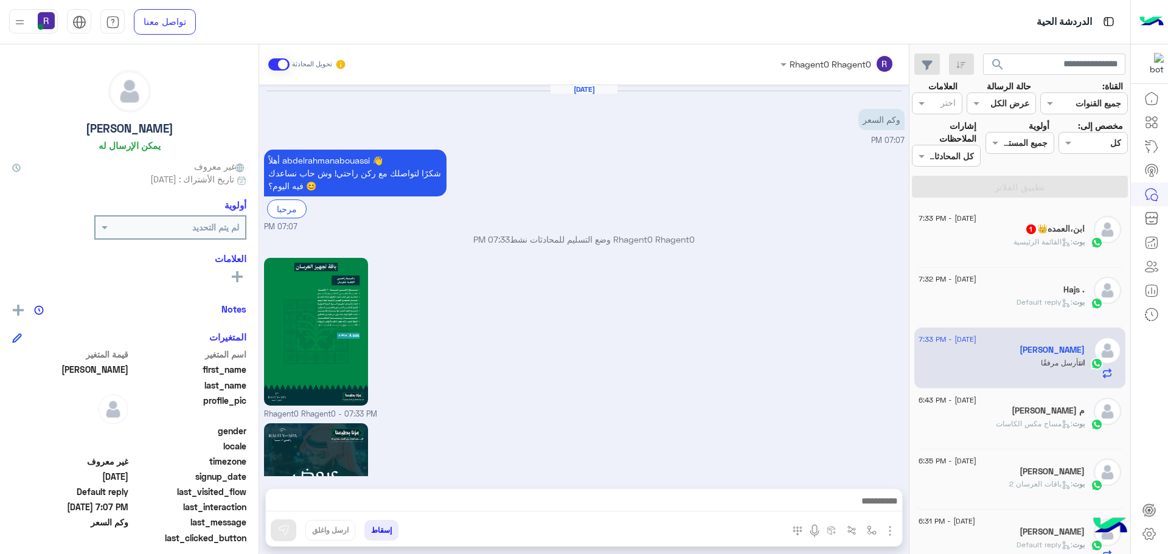
scroll to position [1124, 0]
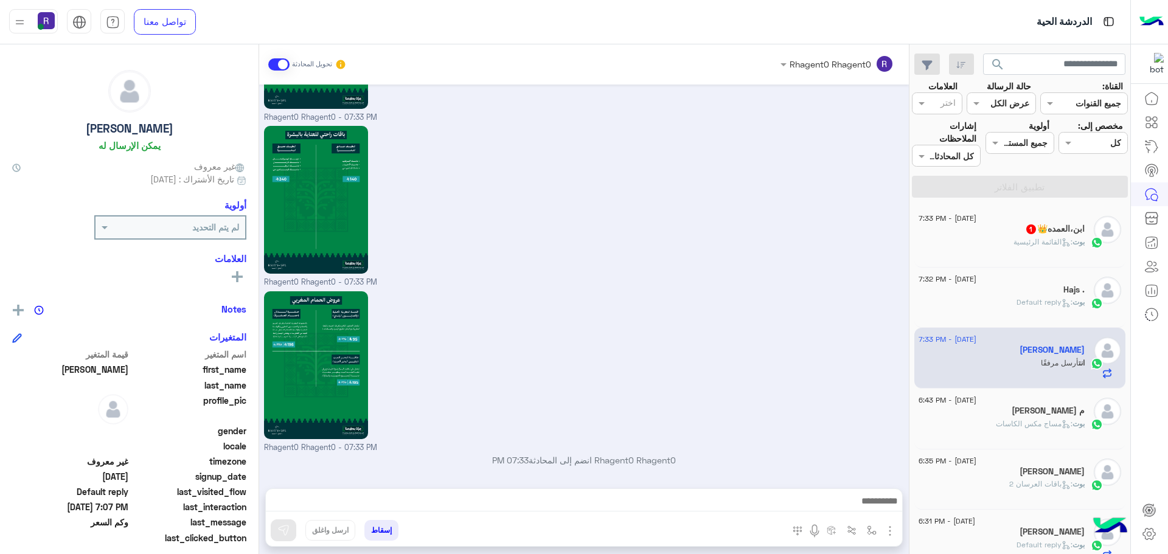
click at [1023, 255] on div "بوت : القائمة الرئيسية" at bounding box center [1002, 247] width 166 height 21
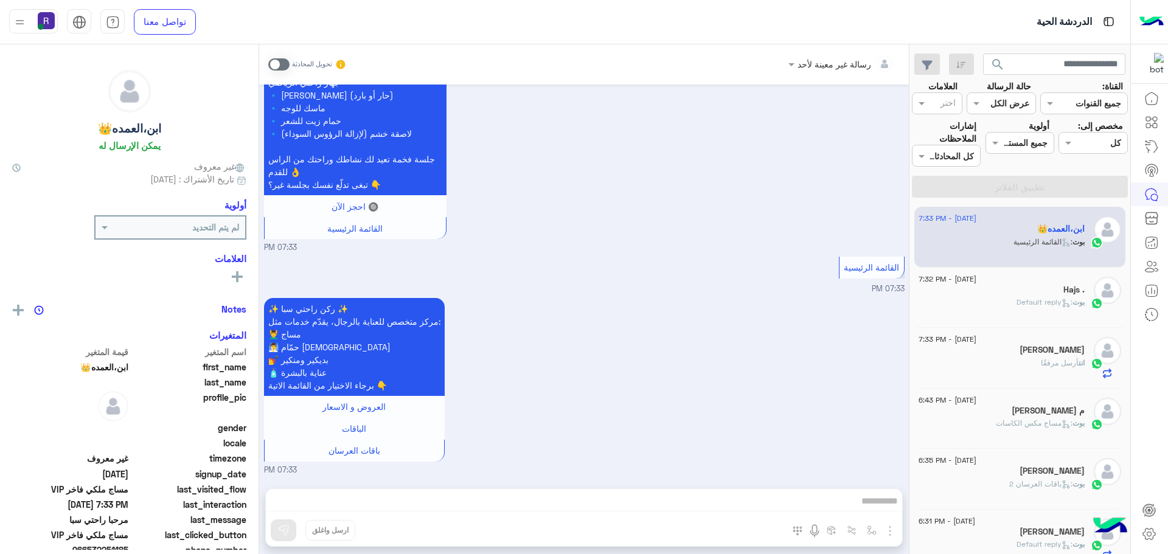
scroll to position [622, 0]
click at [284, 58] on span at bounding box center [278, 64] width 21 height 12
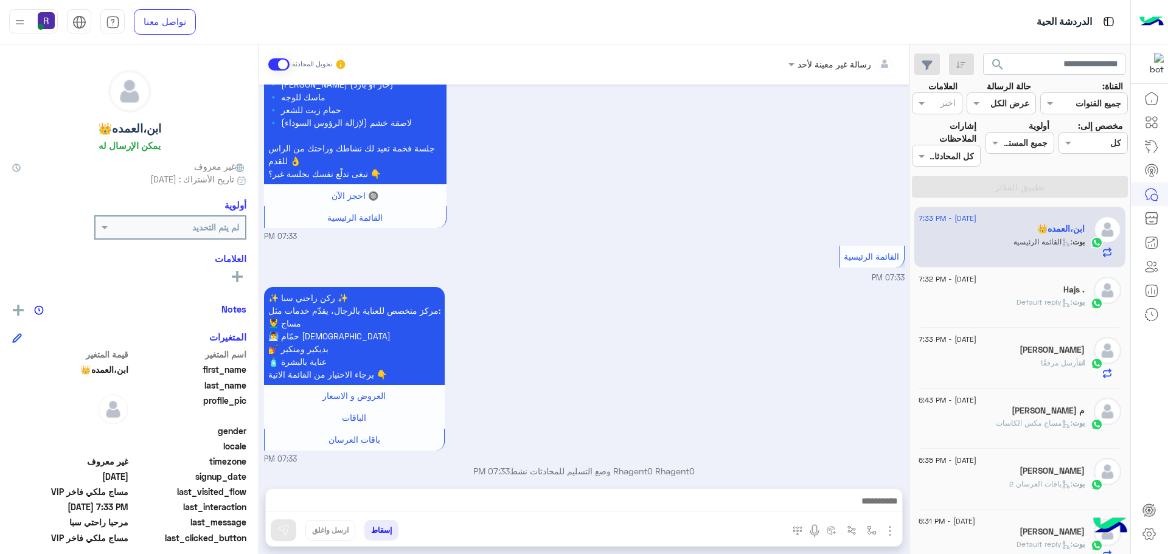
scroll to position [644, 0]
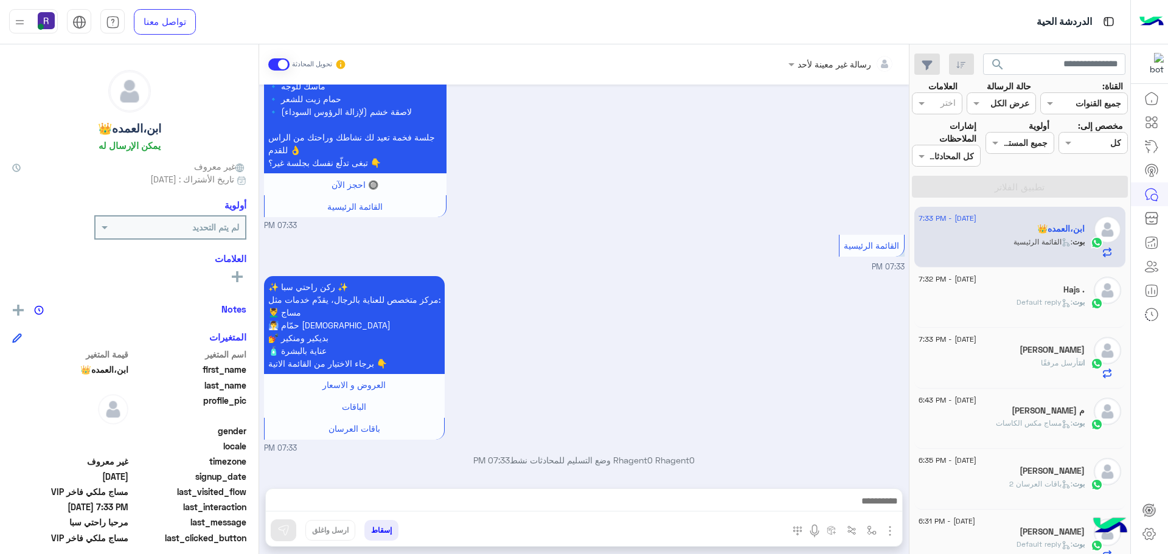
click at [890, 534] on img "button" at bounding box center [890, 531] width 15 height 15
click at [867, 505] on span "الصور" at bounding box center [867, 505] width 23 height 14
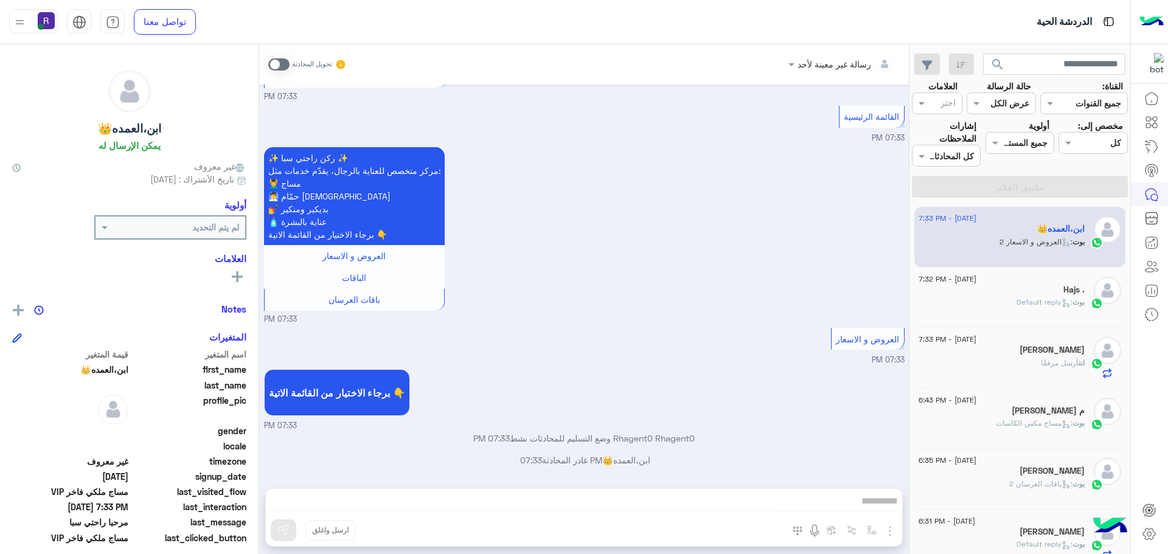
click at [276, 67] on span at bounding box center [278, 64] width 21 height 12
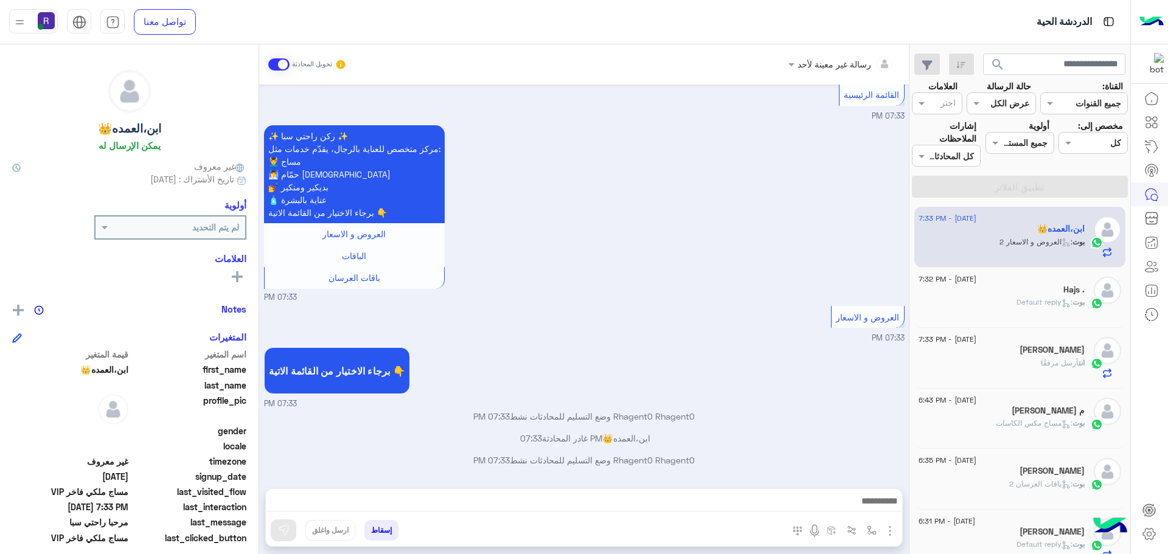
scroll to position [807, 0]
click at [891, 536] on img "button" at bounding box center [890, 531] width 15 height 15
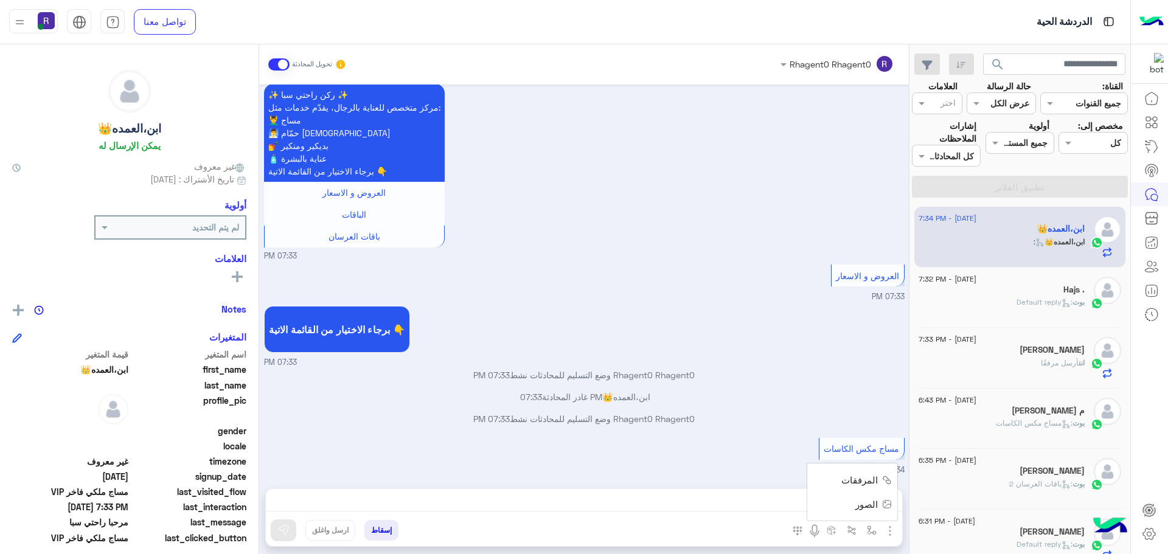
click at [875, 506] on span "الصور" at bounding box center [867, 505] width 23 height 14
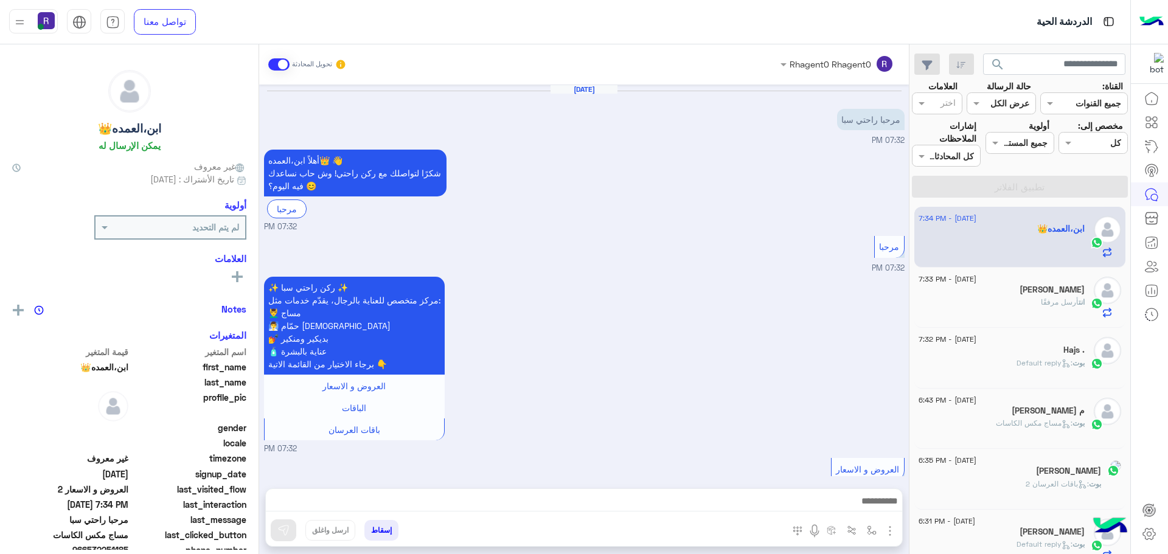
scroll to position [848, 0]
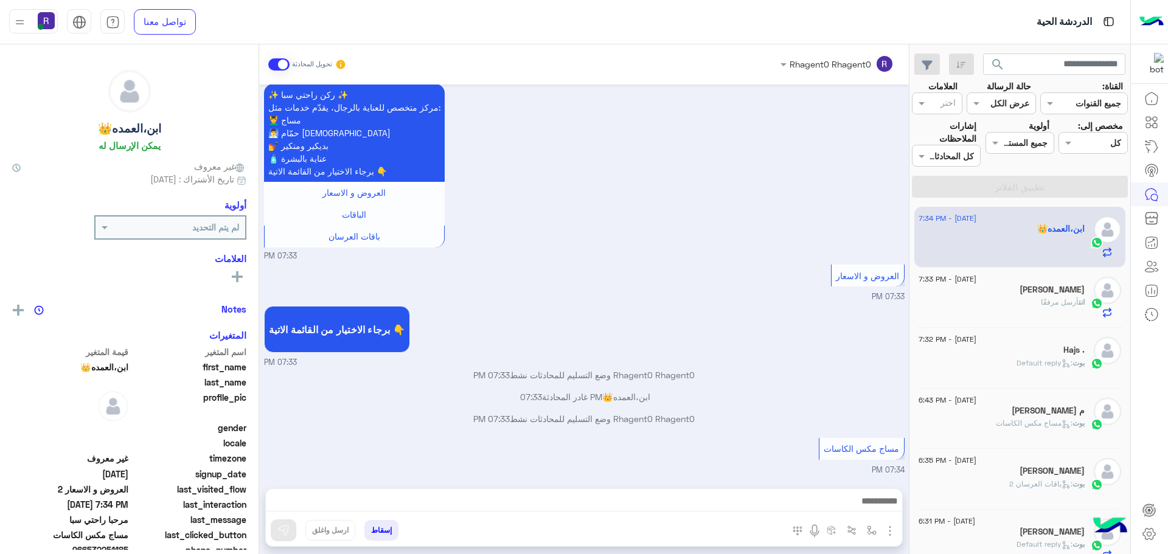
click at [890, 533] on img "button" at bounding box center [890, 531] width 15 height 15
click at [872, 506] on span "الصور" at bounding box center [867, 505] width 23 height 14
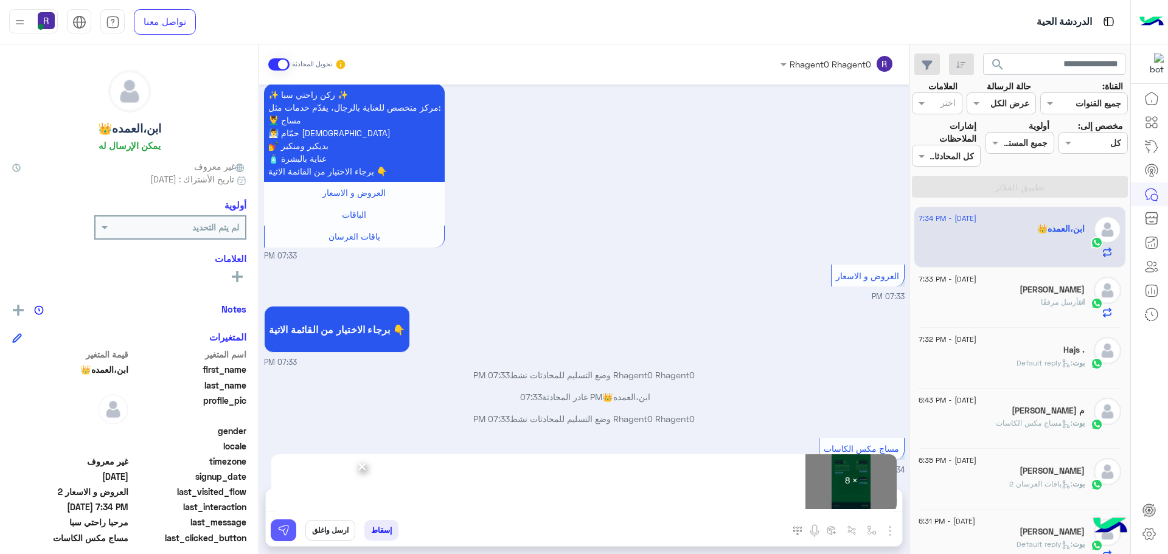
click at [286, 532] on img at bounding box center [284, 531] width 12 height 12
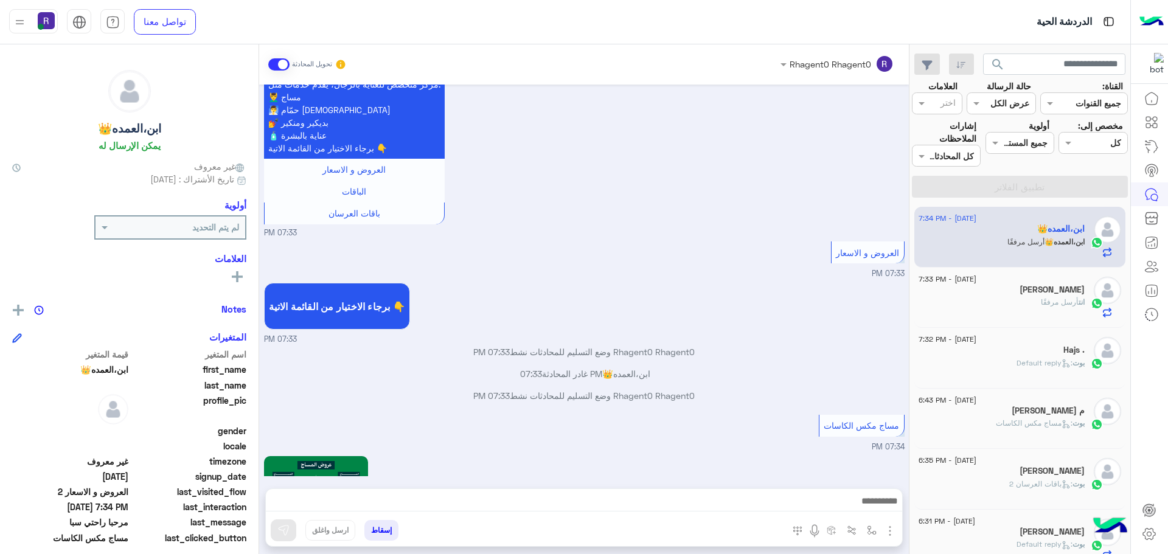
scroll to position [2235, 0]
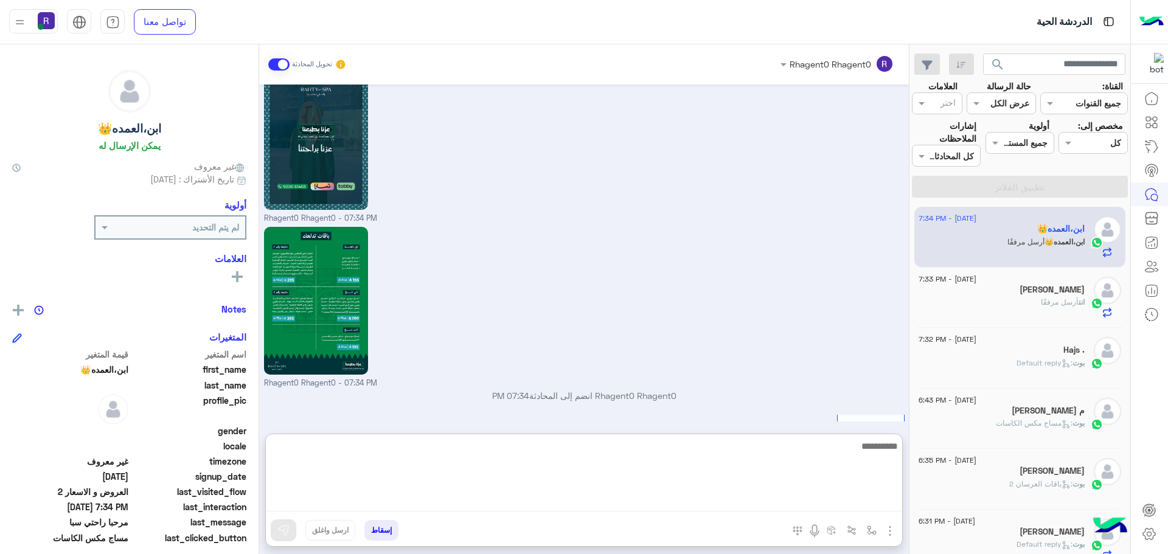
click at [750, 501] on textarea at bounding box center [584, 475] width 637 height 73
type textarea "***"
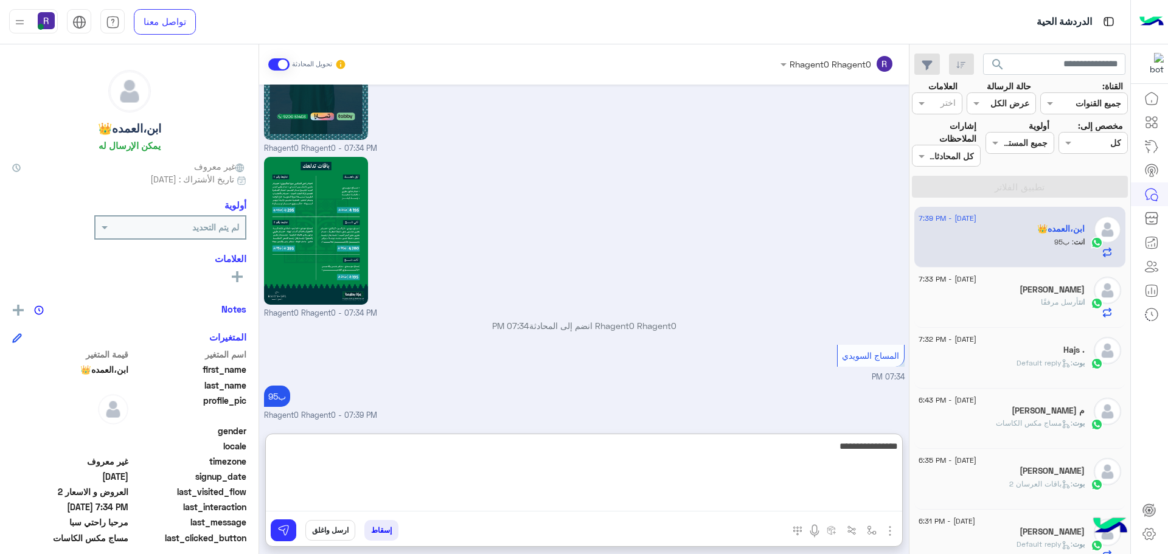
type textarea "**********"
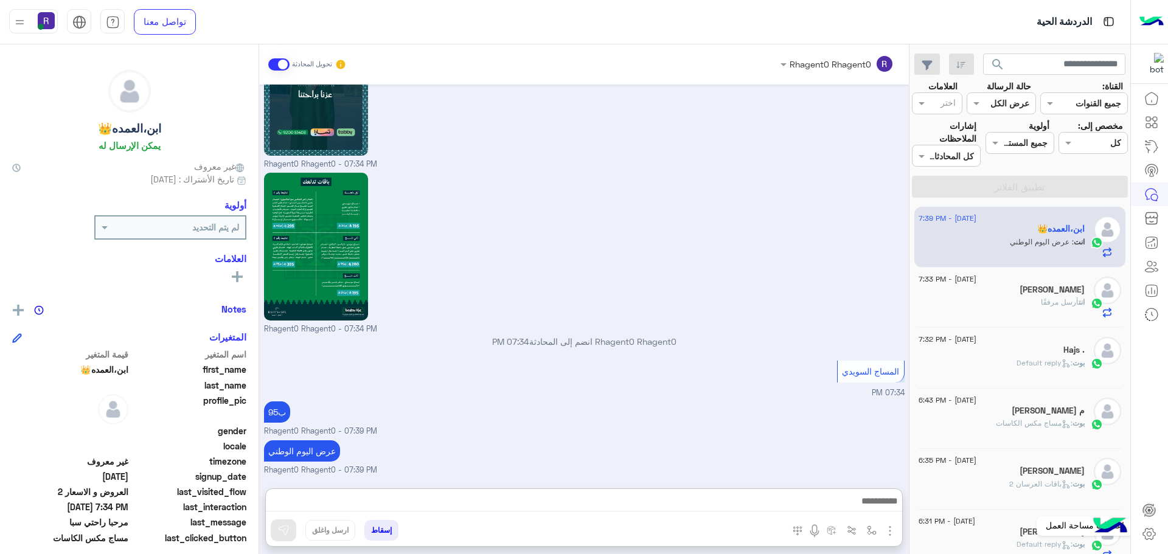
click at [1148, 534] on icon at bounding box center [1149, 534] width 15 height 15
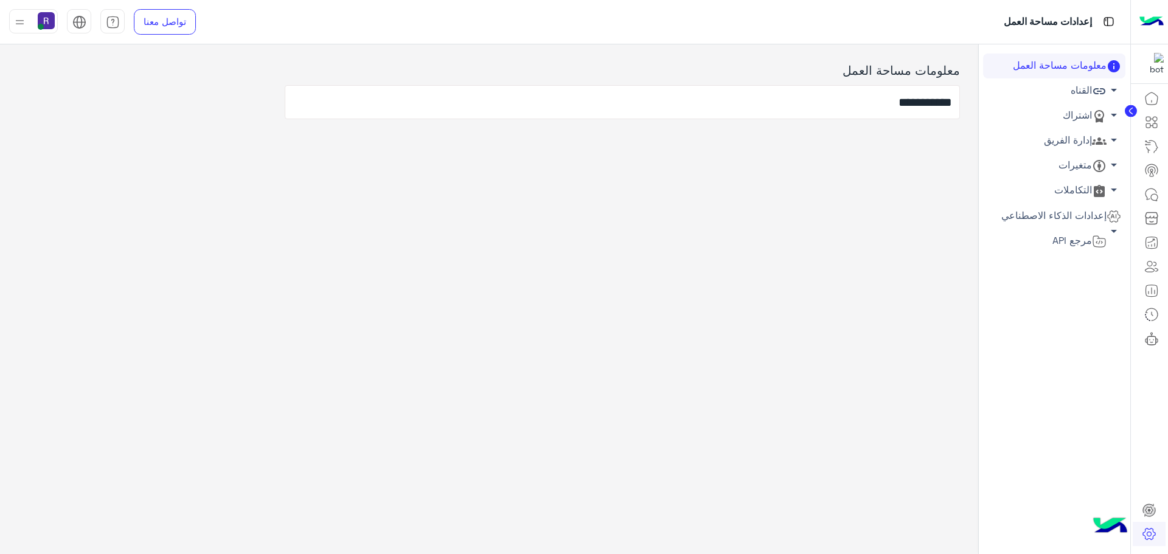
click at [1071, 120] on link "اشتراك arrow_drop_down" at bounding box center [1054, 115] width 142 height 25
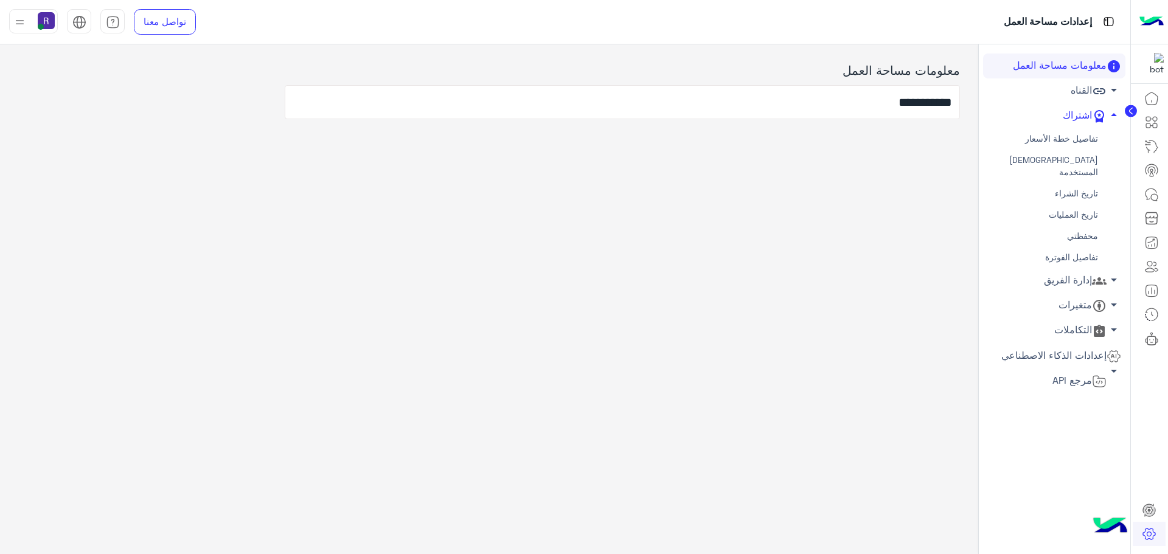
click at [1089, 226] on link "محفظتي" at bounding box center [1054, 236] width 142 height 21
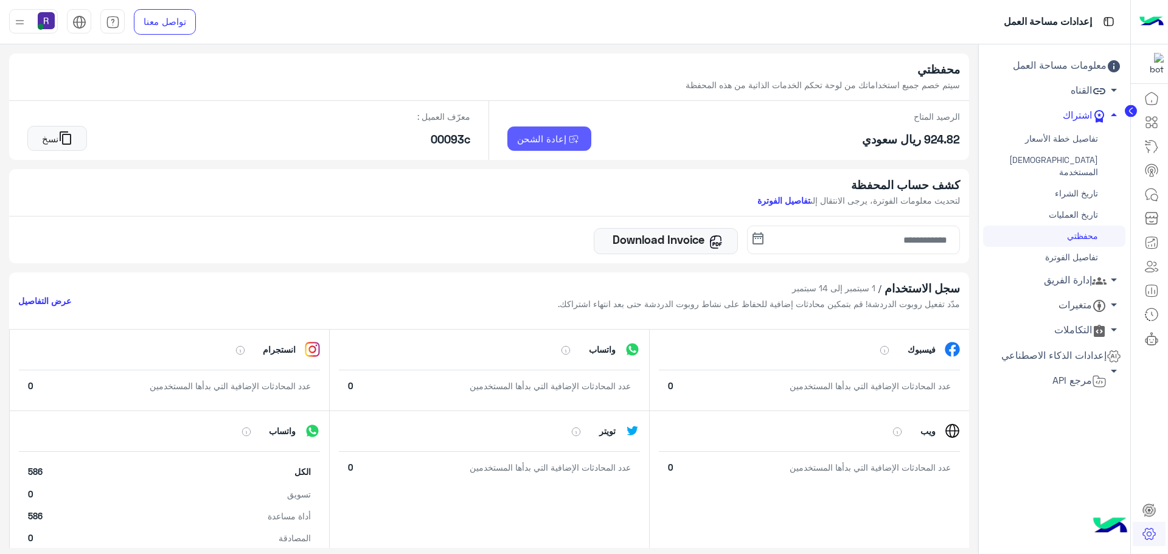
click at [579, 139] on img at bounding box center [575, 139] width 16 height 11
click at [553, 148] on button "إعادة الشحن" at bounding box center [550, 139] width 85 height 24
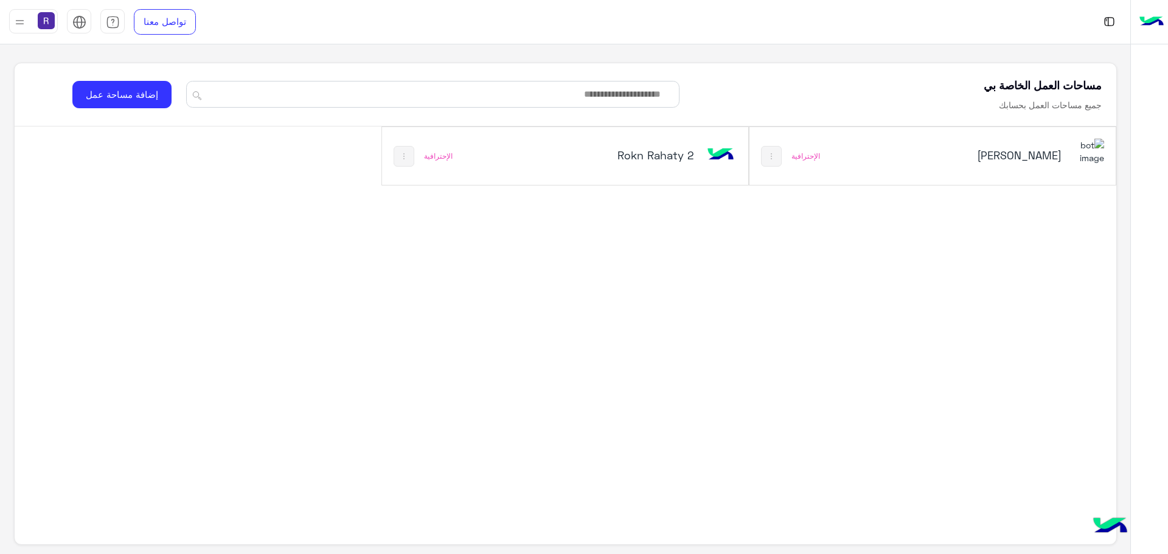
click at [1012, 160] on h5 "[PERSON_NAME]" at bounding box center [1000, 155] width 124 height 15
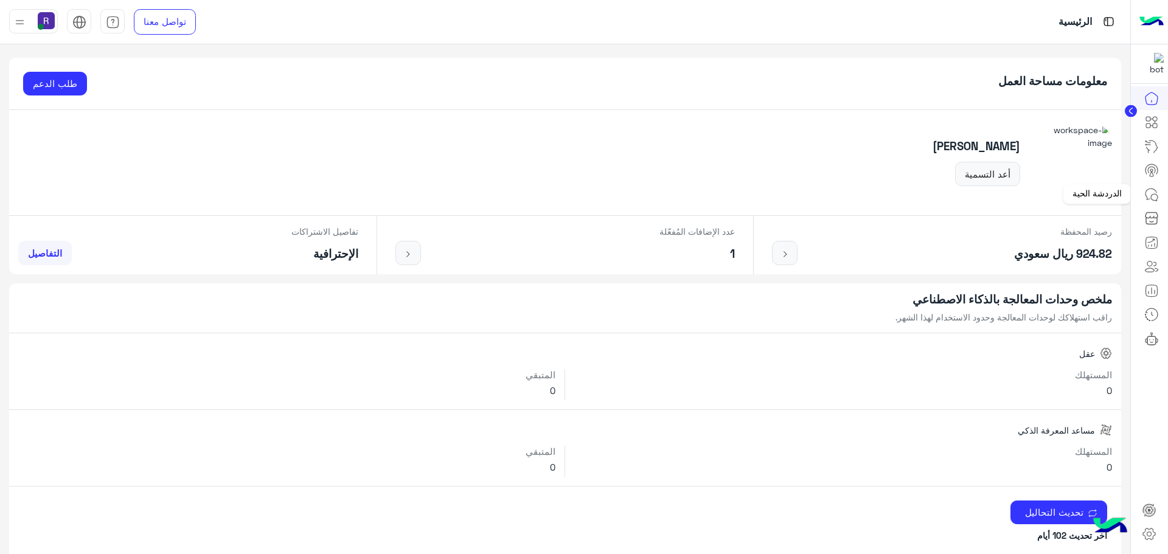
click at [1153, 200] on icon at bounding box center [1154, 197] width 7 height 7
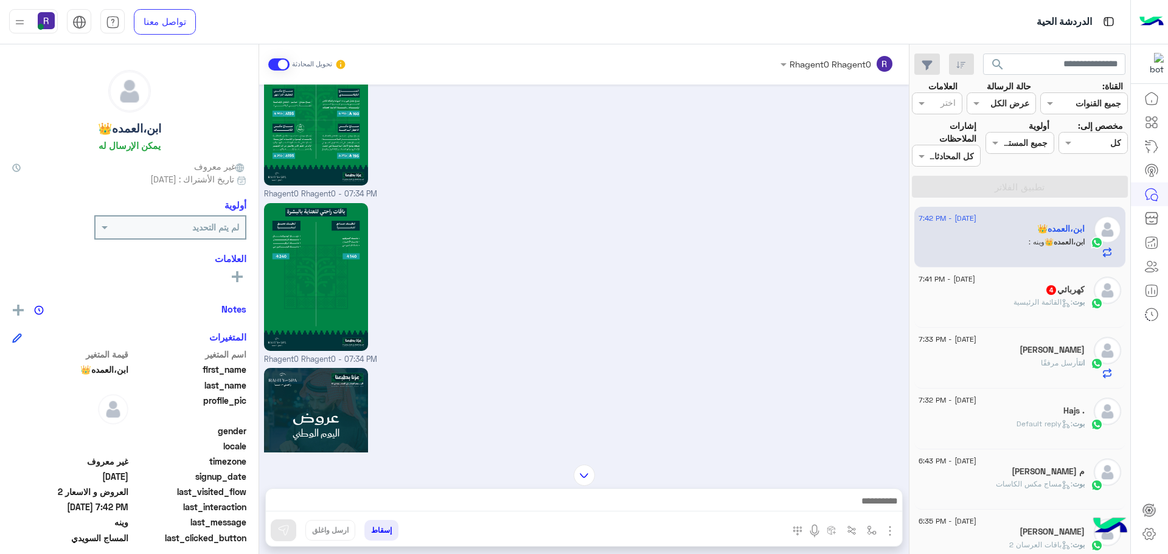
scroll to position [284, 0]
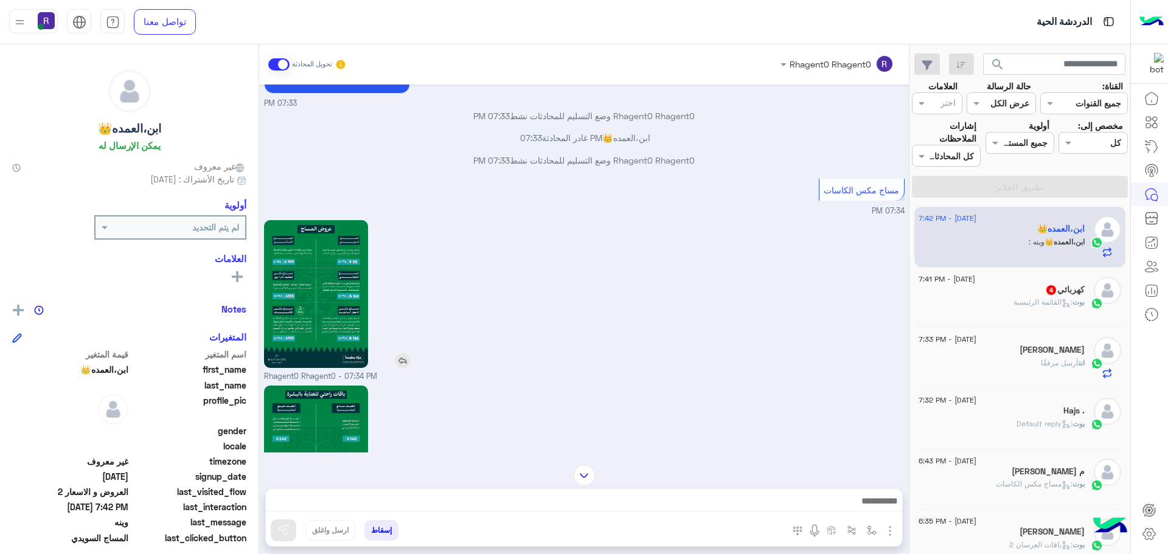
click at [408, 368] on img at bounding box center [403, 361] width 15 height 15
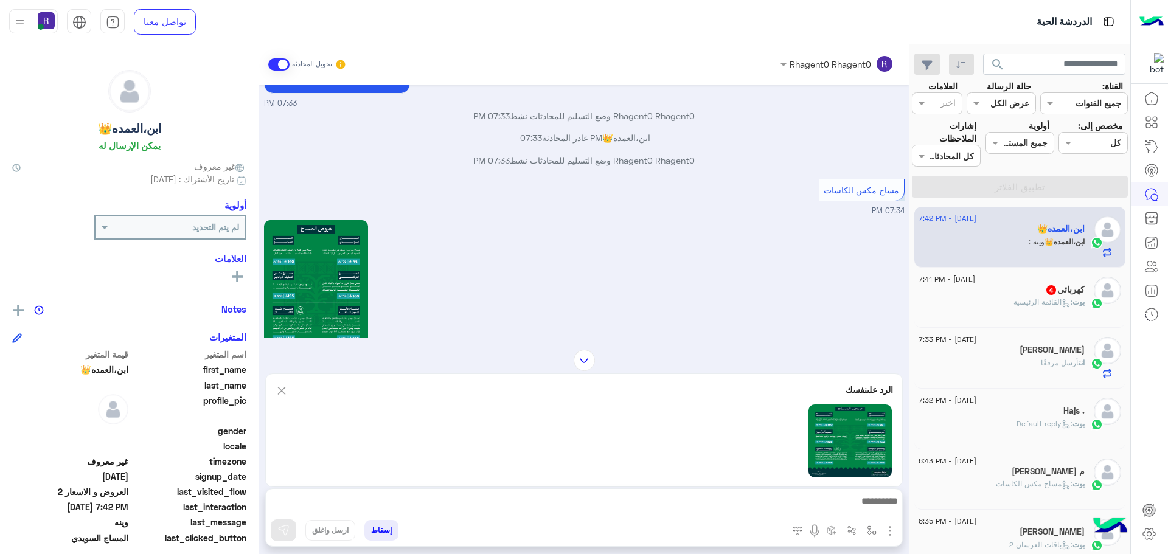
drag, startPoint x: 753, startPoint y: 490, endPoint x: 753, endPoint y: 498, distance: 8.5
click at [753, 493] on div at bounding box center [584, 504] width 637 height 30
click at [759, 522] on div "إسقاط ارسل واغلق" at bounding box center [525, 533] width 518 height 27
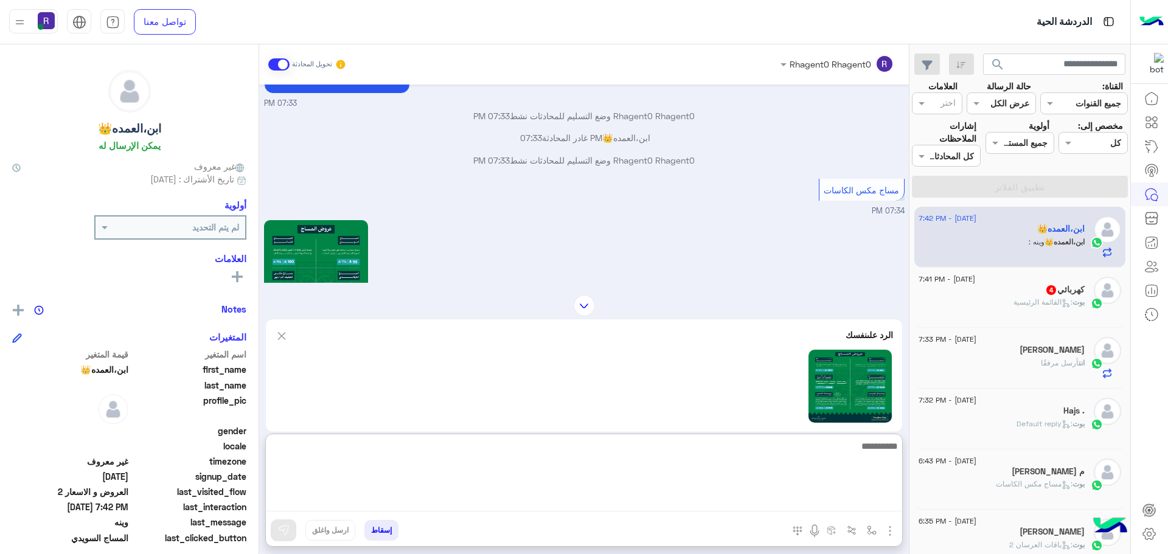
click at [761, 511] on textarea at bounding box center [584, 475] width 637 height 73
type textarea "*"
type textarea "**********"
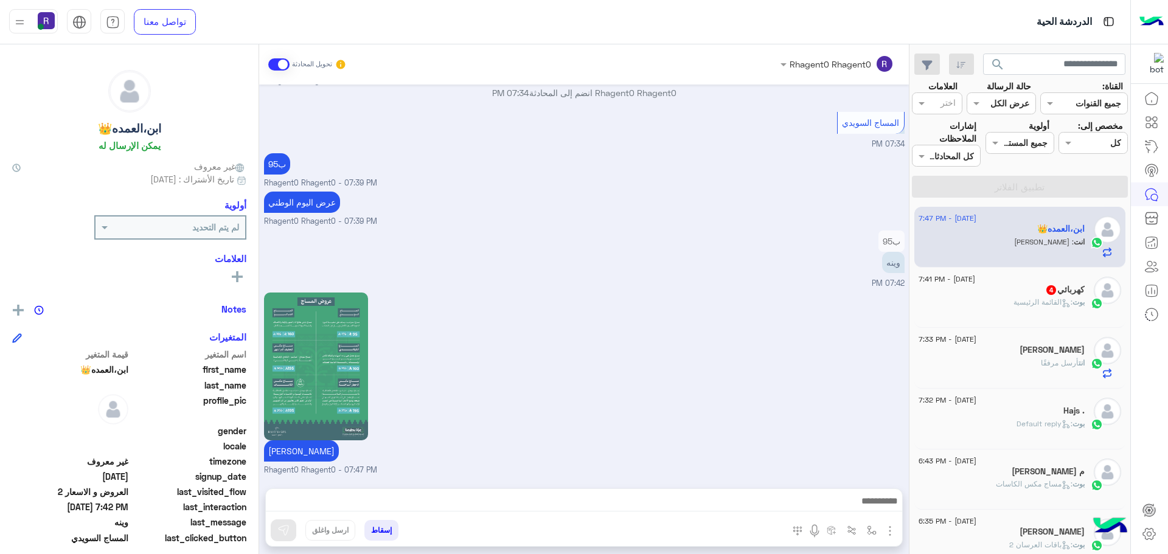
click at [1005, 291] on div "كهربائي 4" at bounding box center [1002, 291] width 166 height 13
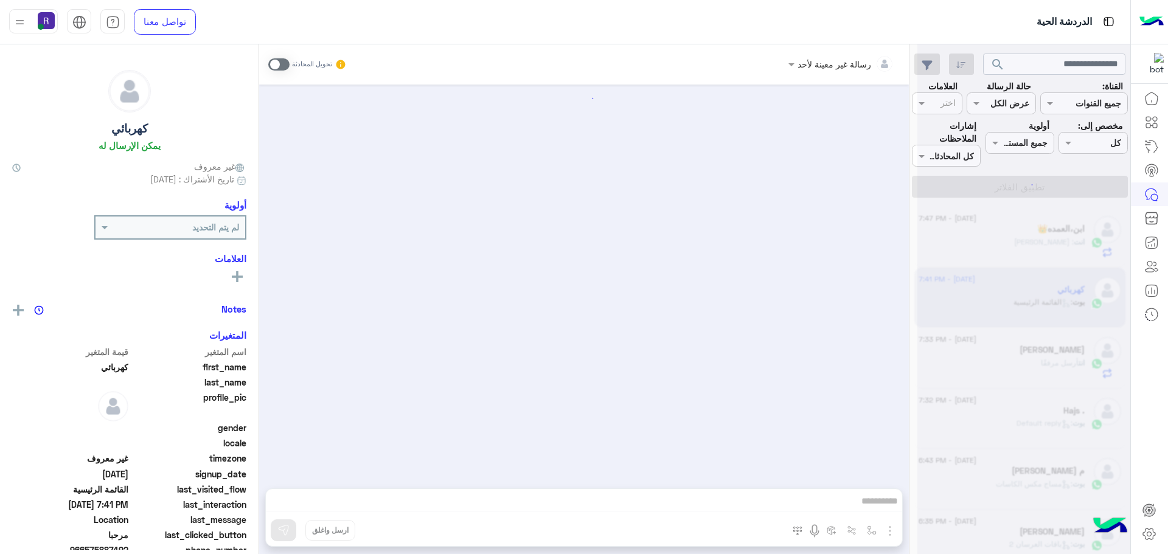
scroll to position [233, 0]
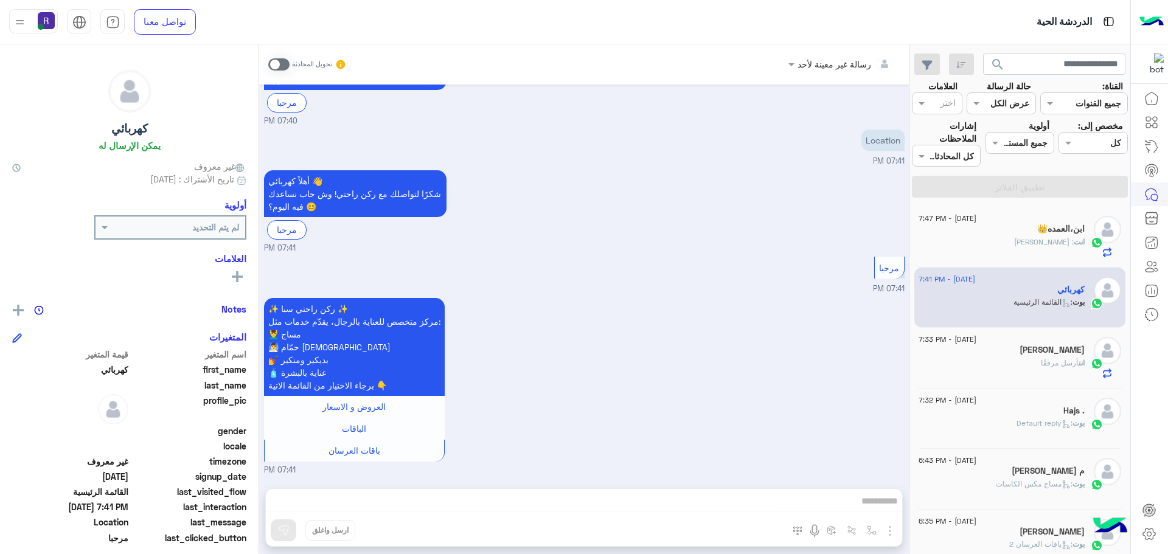
click at [278, 70] on span at bounding box center [278, 64] width 21 height 12
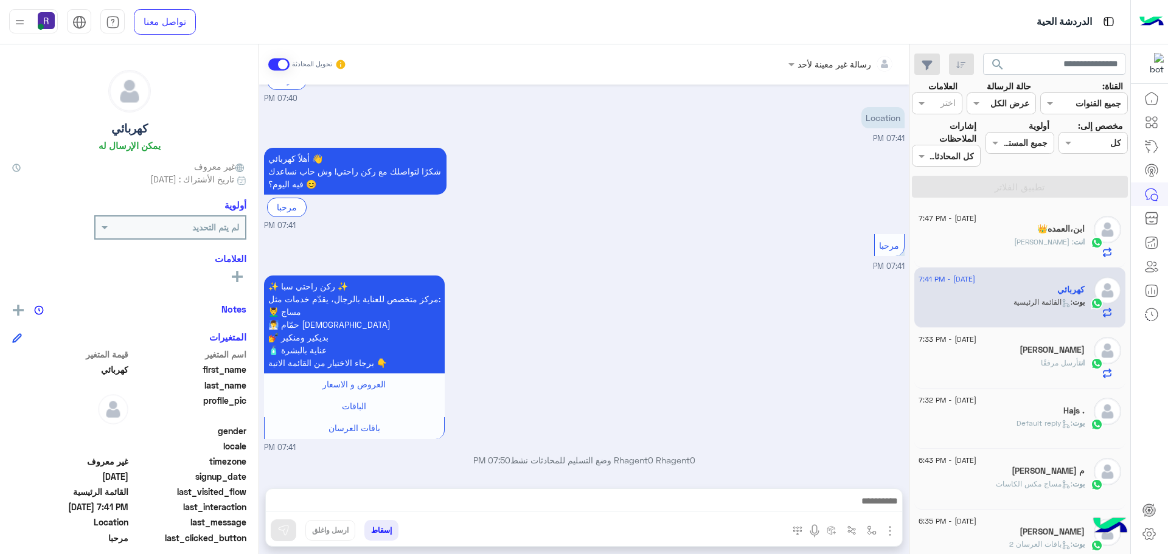
click at [892, 531] on img "button" at bounding box center [890, 531] width 15 height 15
click at [883, 500] on img at bounding box center [887, 505] width 10 height 14
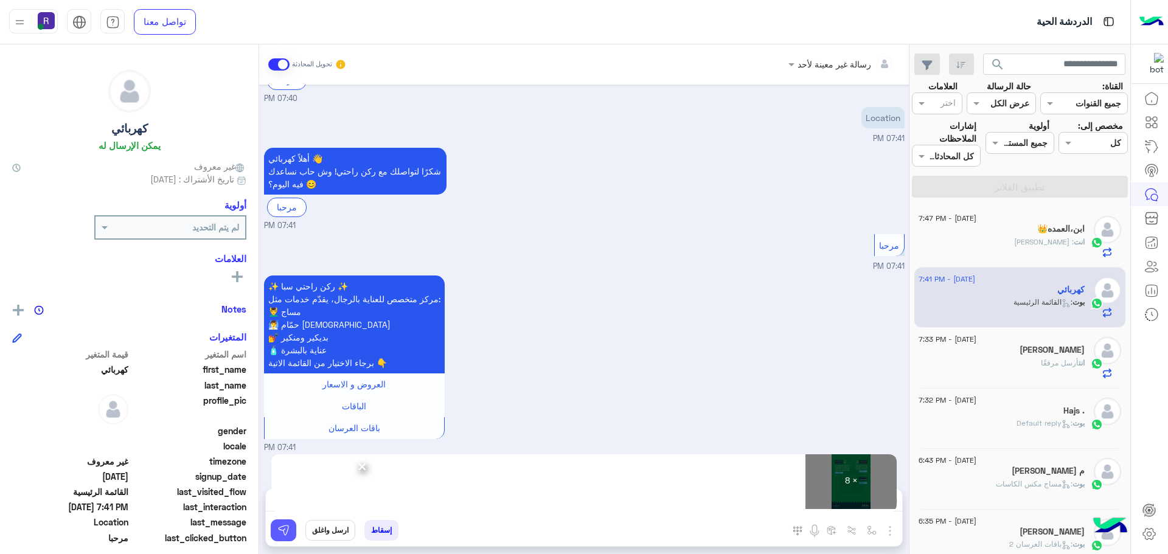
click at [292, 527] on button at bounding box center [284, 531] width 26 height 22
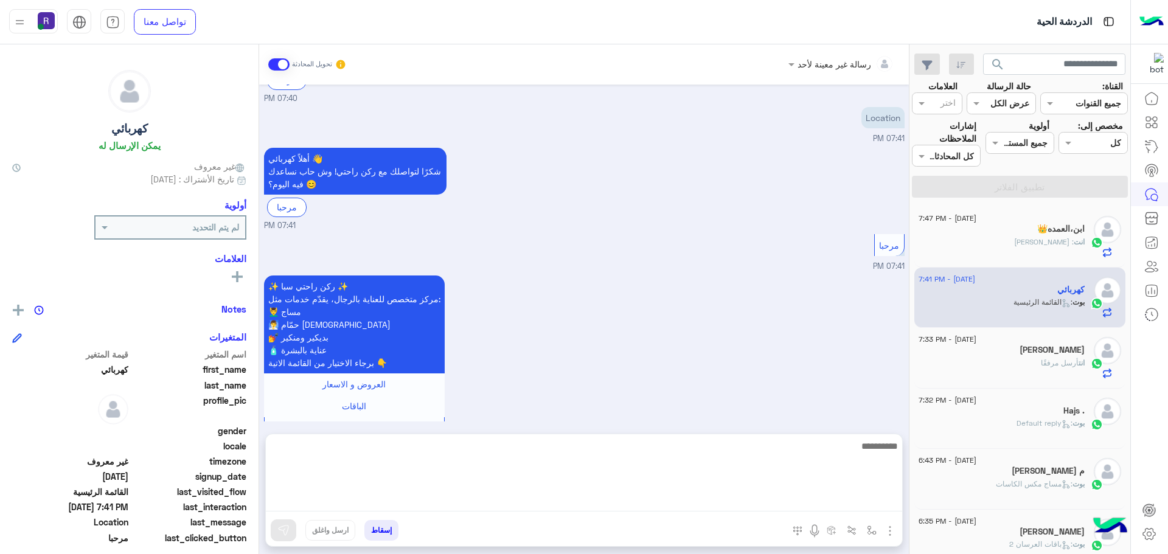
click at [834, 504] on textarea at bounding box center [584, 475] width 637 height 73
paste textarea "*******"
type textarea "*******"
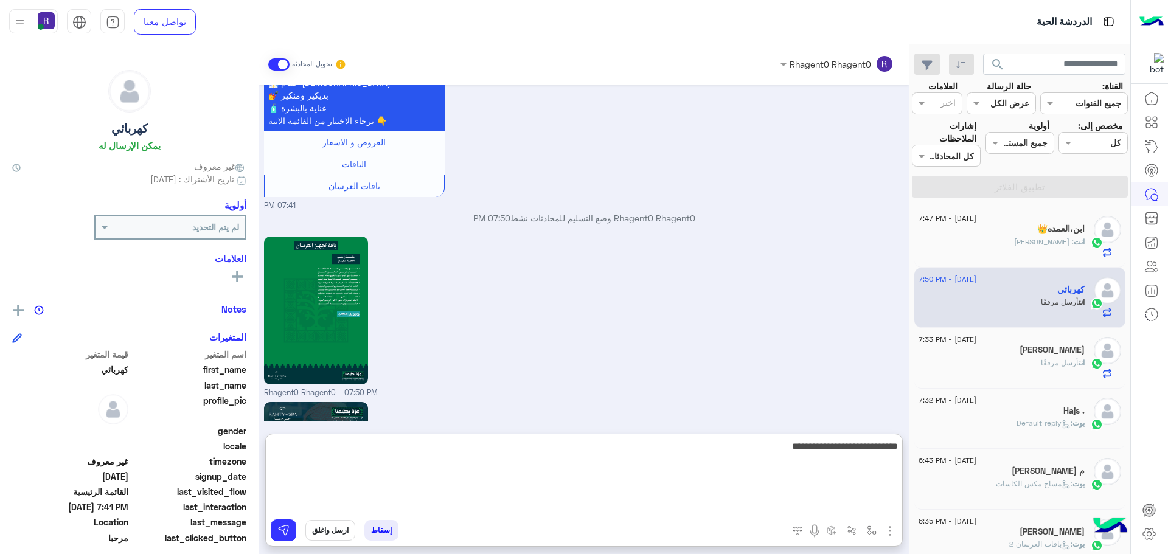
type textarea "**********"
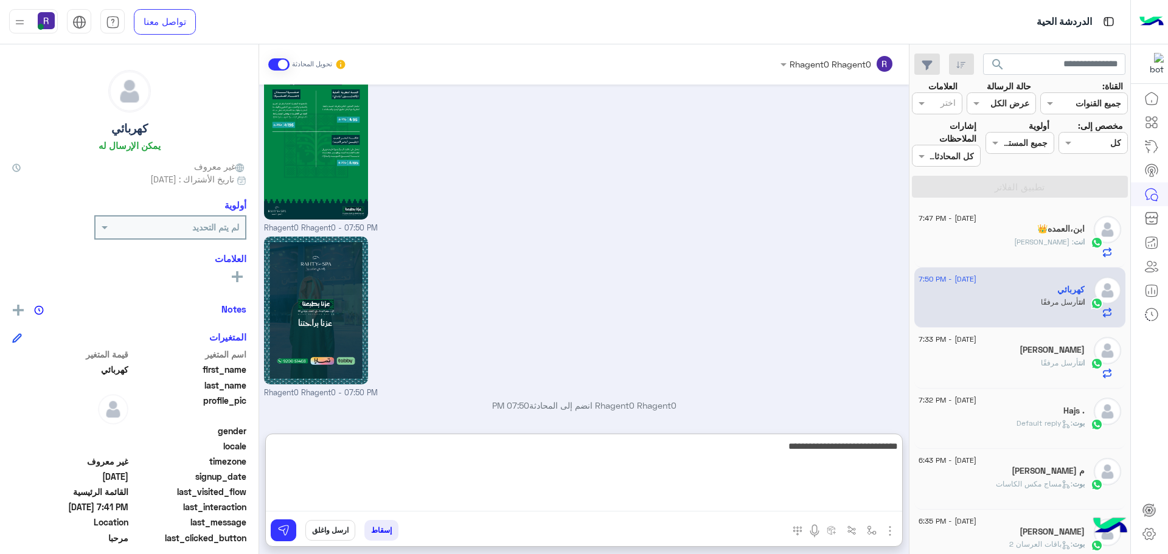
scroll to position [1655, 0]
click at [845, 452] on textarea "**********" at bounding box center [584, 475] width 637 height 73
type textarea "****"
click at [845, 452] on textarea "**********" at bounding box center [584, 475] width 637 height 73
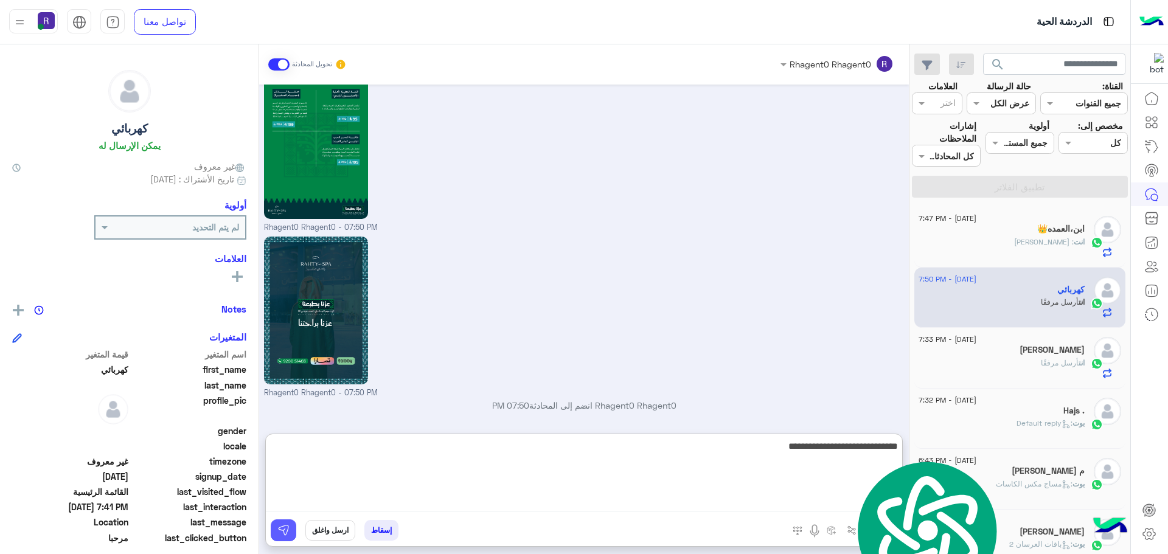
type textarea "**********"
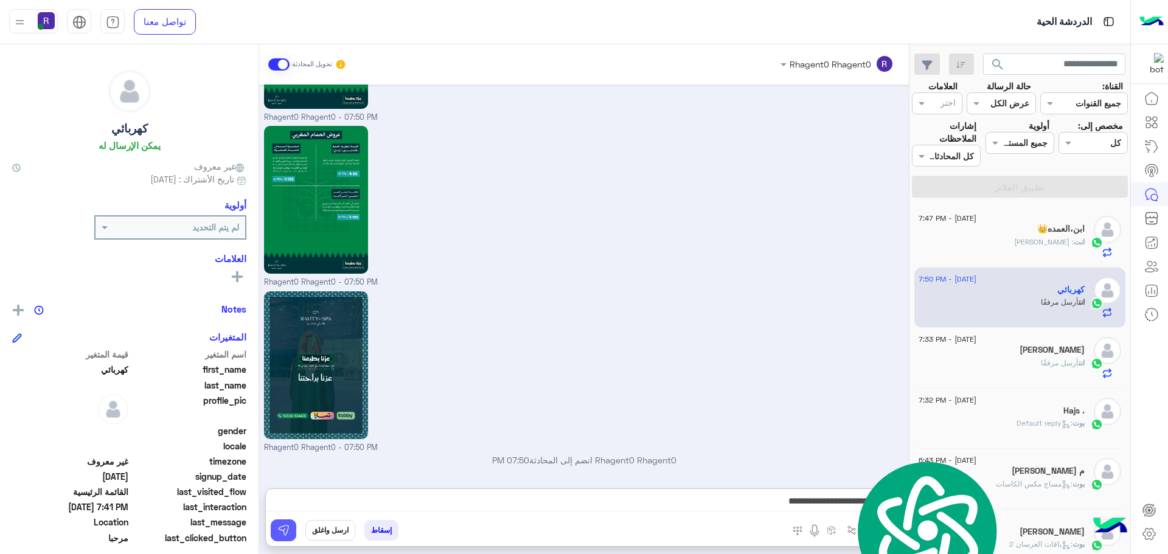
click at [281, 536] on img at bounding box center [284, 531] width 12 height 12
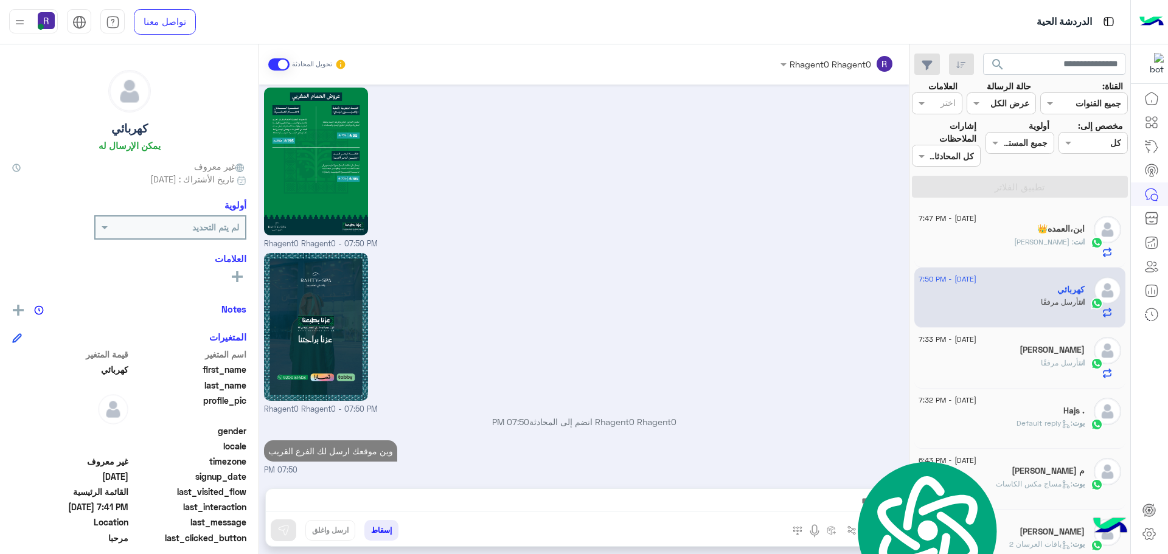
scroll to position [1639, 0]
